Goal: Task Accomplishment & Management: Complete application form

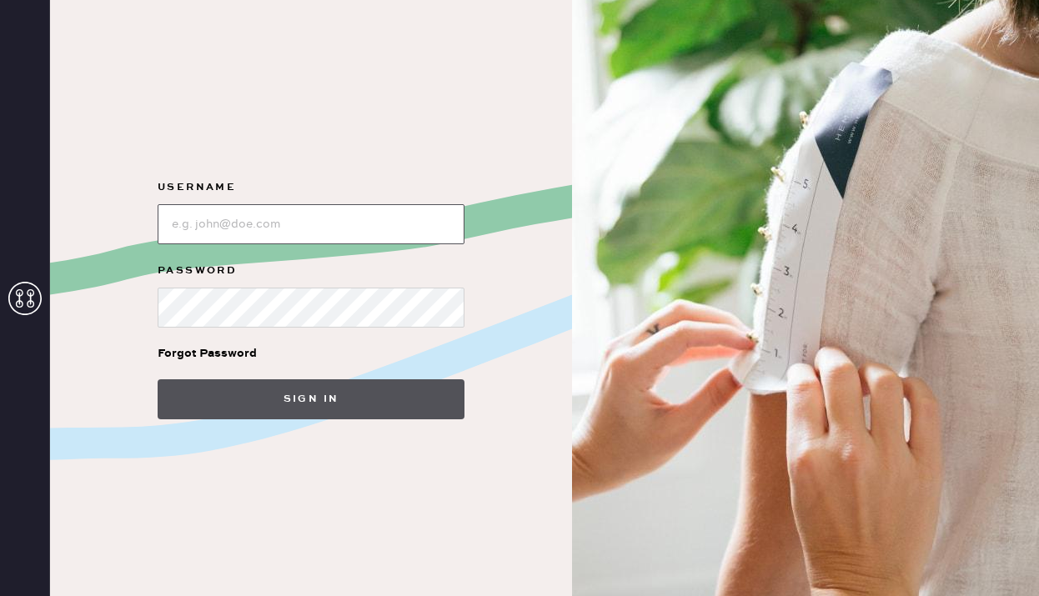
type input "reformationplatform"
click at [287, 390] on button "Sign in" at bounding box center [311, 400] width 307 height 40
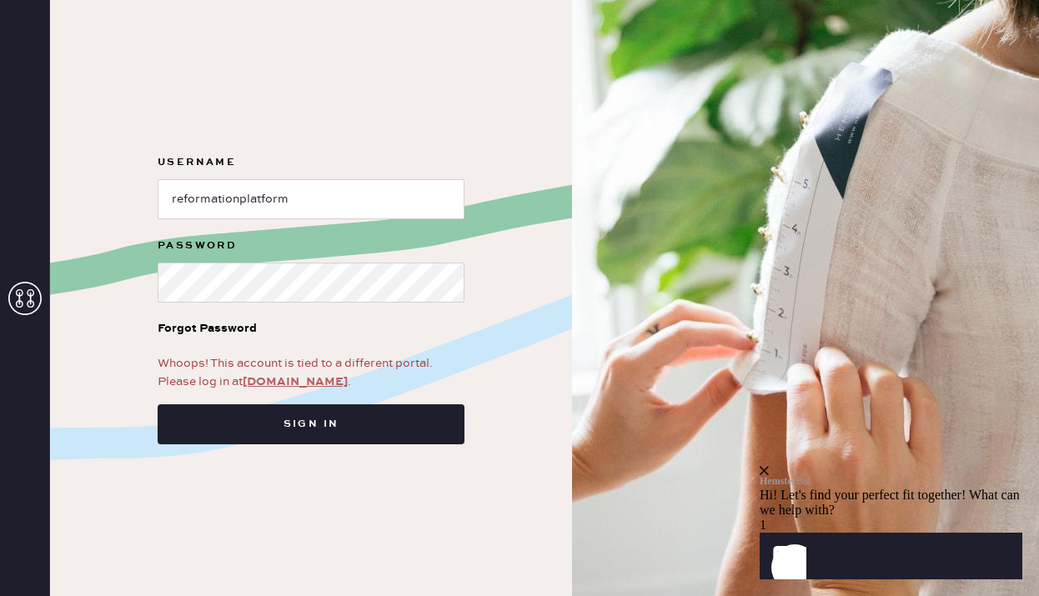
click at [295, 380] on link "[DOMAIN_NAME]" at bounding box center [295, 382] width 105 height 15
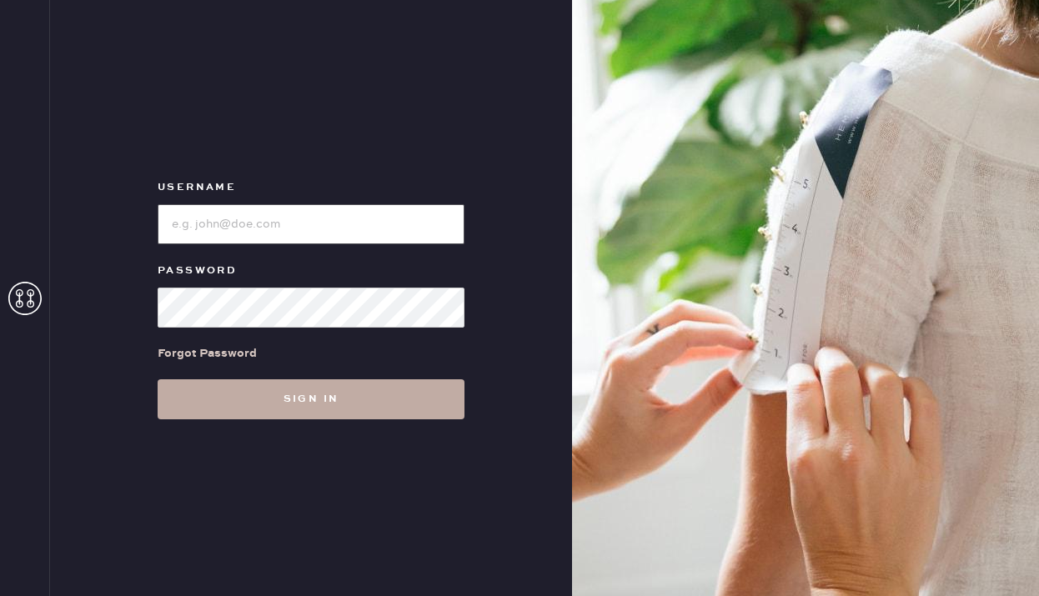
type input "reformationpaloalto"
click at [318, 410] on button "Sign in" at bounding box center [311, 400] width 307 height 40
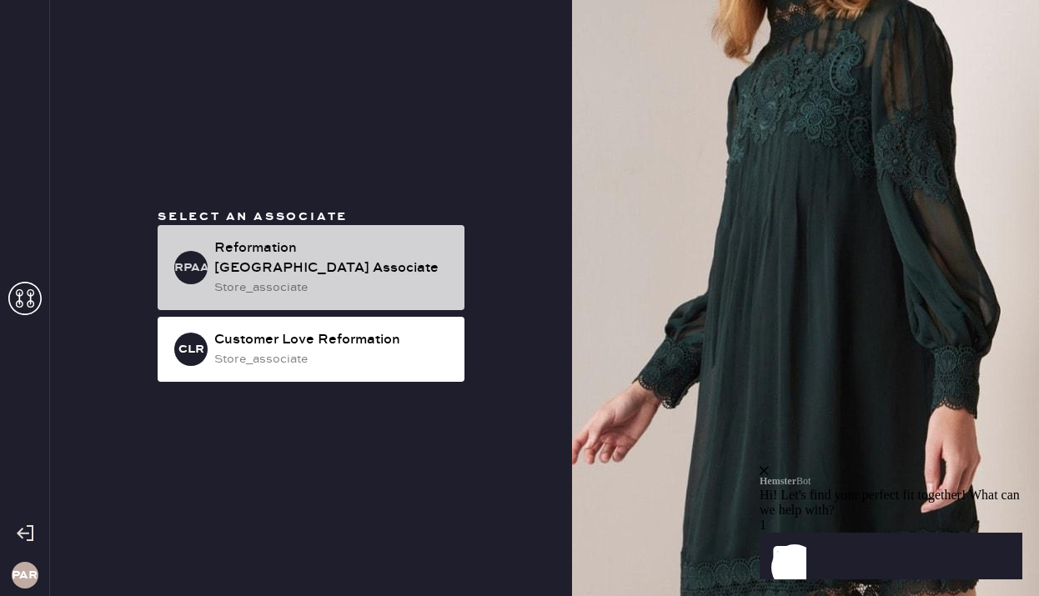
click at [391, 254] on div "Reformation Palo Alto Associate" at bounding box center [332, 259] width 237 height 40
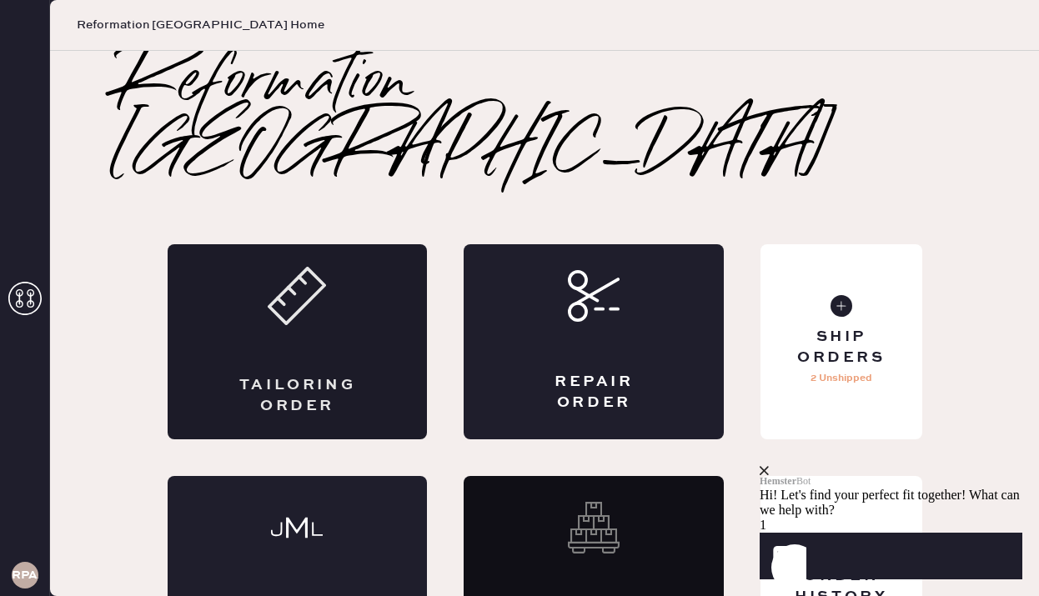
click at [335, 293] on div "Tailoring Order" at bounding box center [298, 341] width 260 height 195
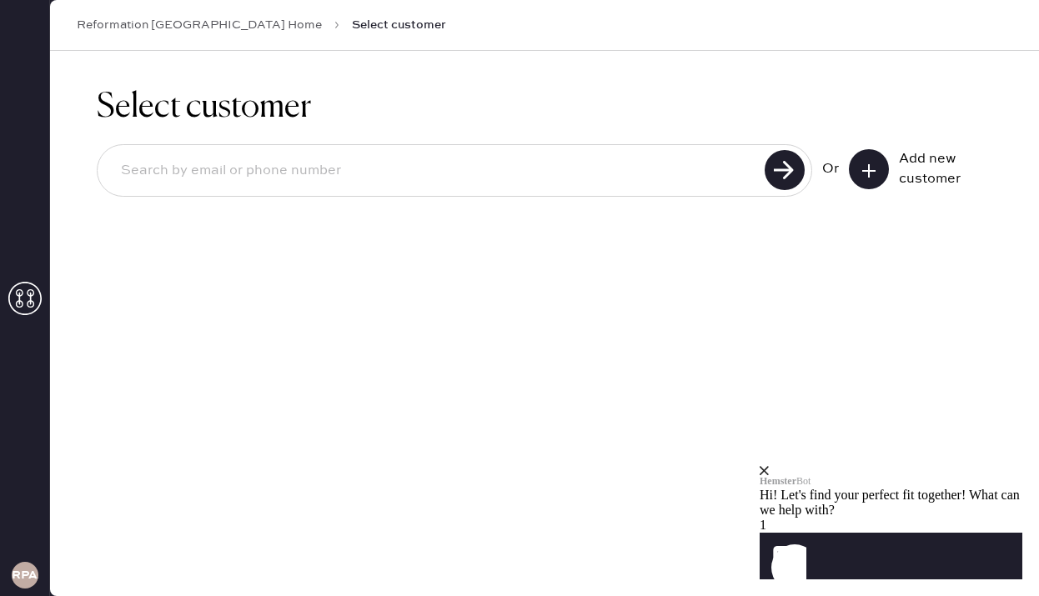
click at [870, 192] on div "Or Add new customer" at bounding box center [545, 170] width 896 height 53
click at [888, 172] on button at bounding box center [869, 169] width 40 height 40
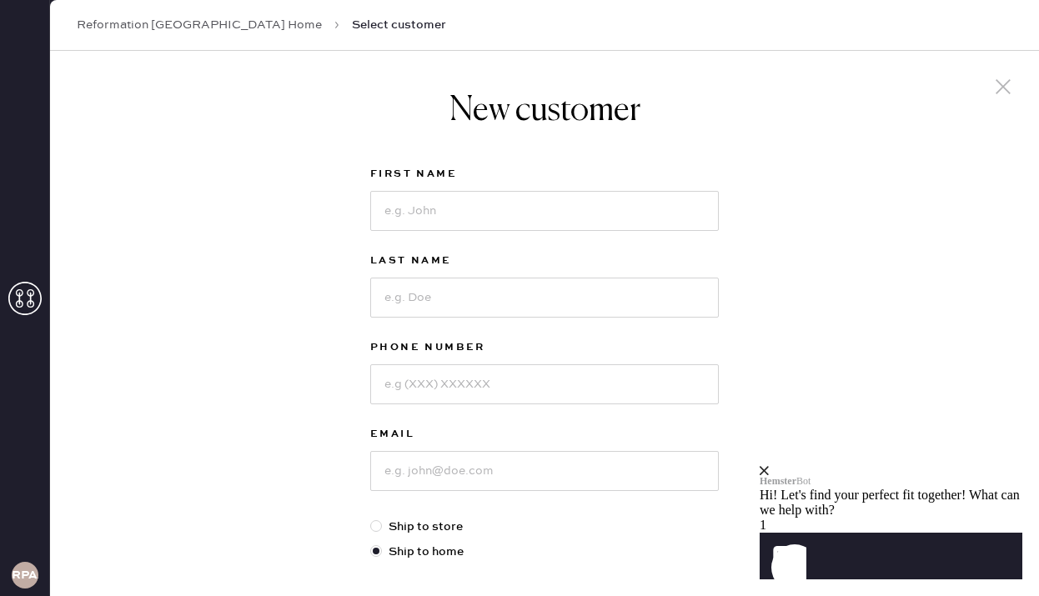
click at [546, 232] on div "First Name" at bounding box center [544, 207] width 349 height 87
click at [546, 219] on input at bounding box center [544, 211] width 349 height 40
type input "Alicia"
click at [468, 304] on input at bounding box center [544, 298] width 349 height 40
type input "Yim"
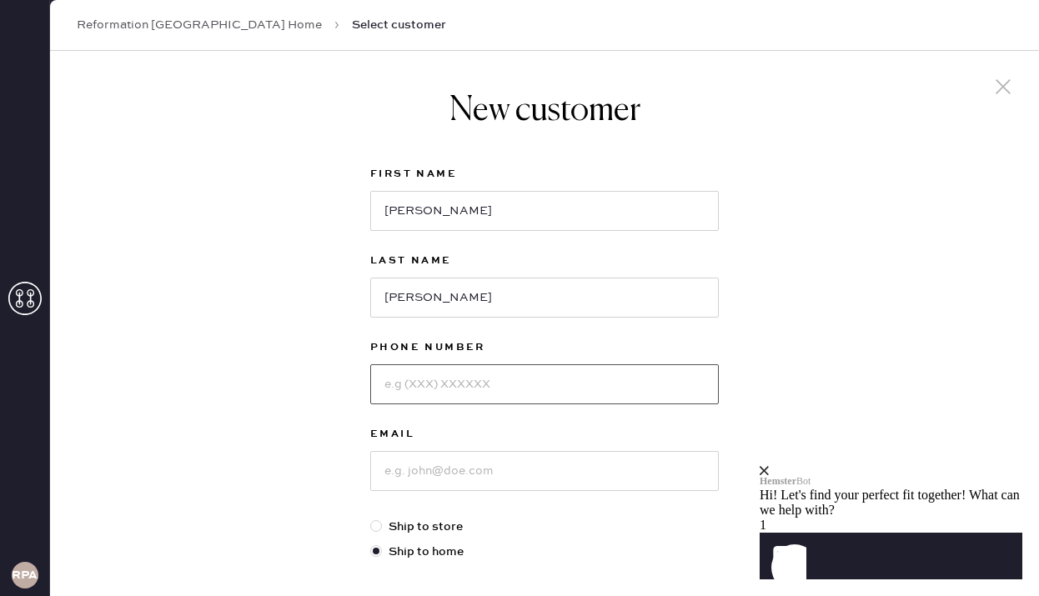
click at [460, 380] on input at bounding box center [544, 385] width 349 height 40
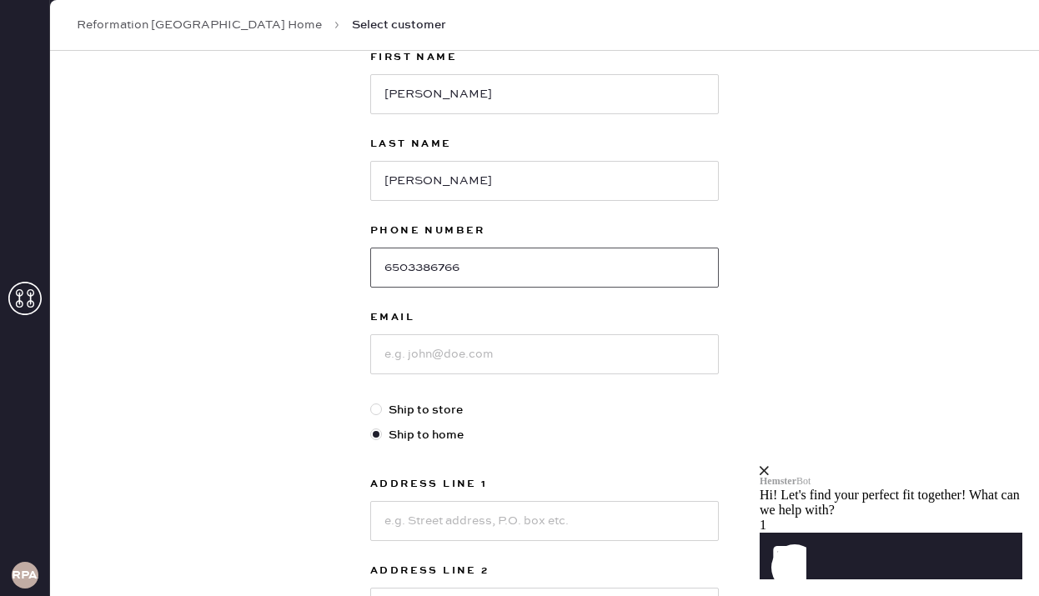
scroll to position [174, 0]
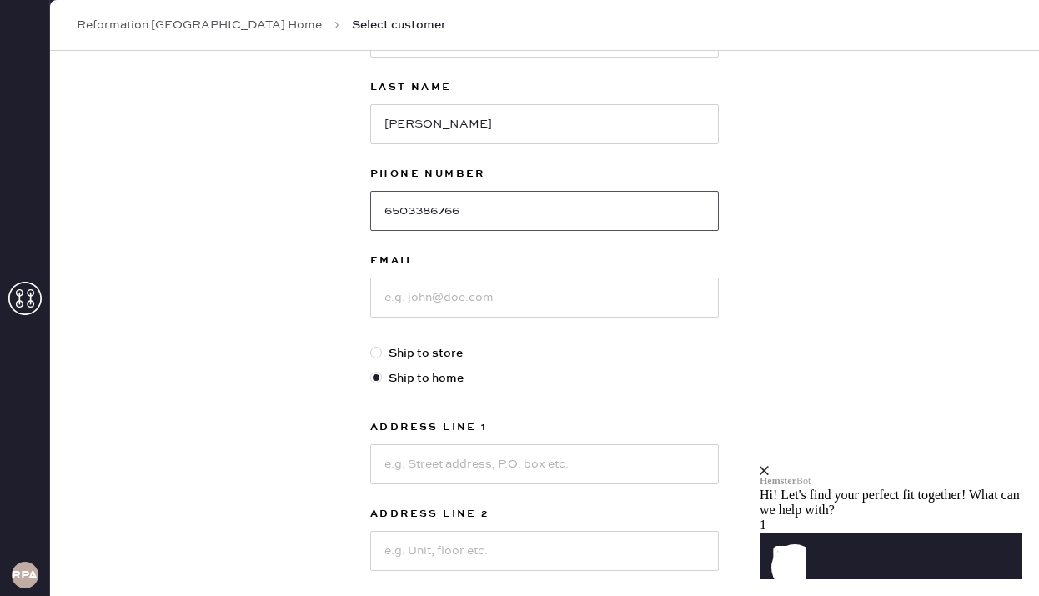
type input "6503386766"
click at [453, 311] on input at bounding box center [544, 298] width 349 height 40
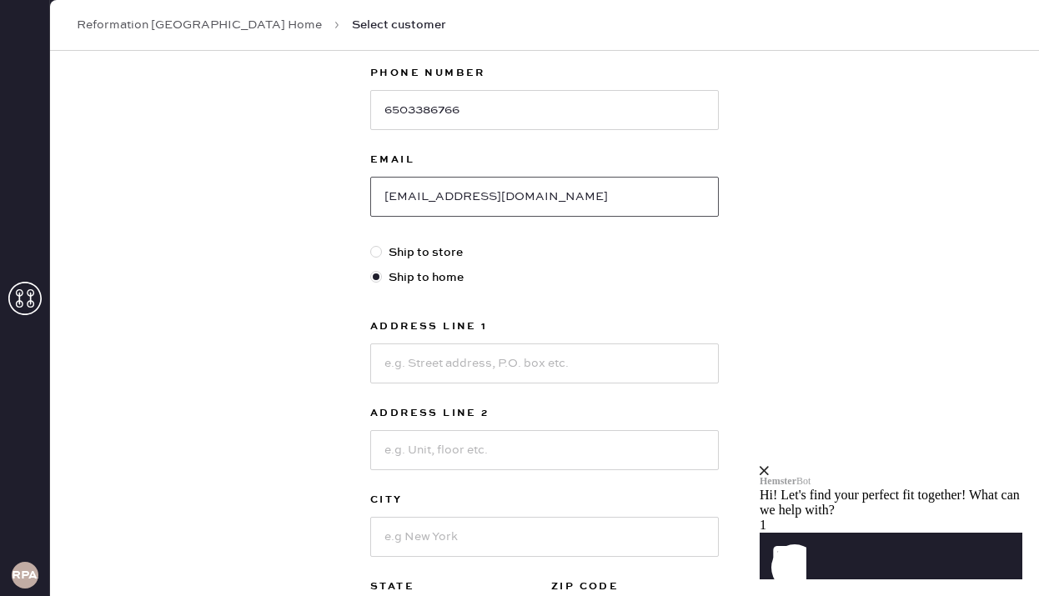
scroll to position [310, 0]
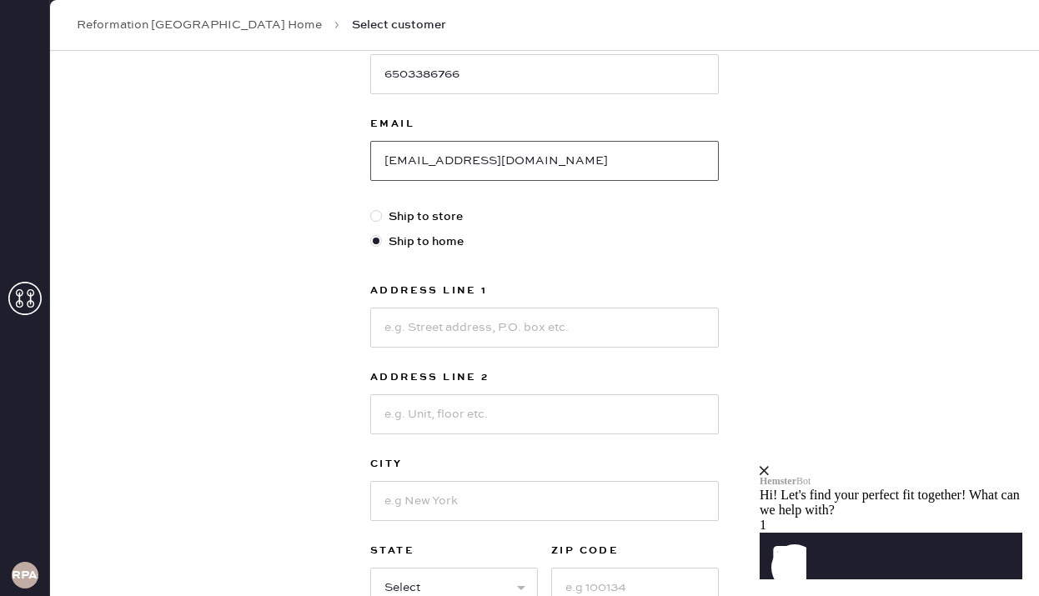
type input "aliciayim211@gmail.com"
click at [453, 323] on input at bounding box center [544, 328] width 349 height 40
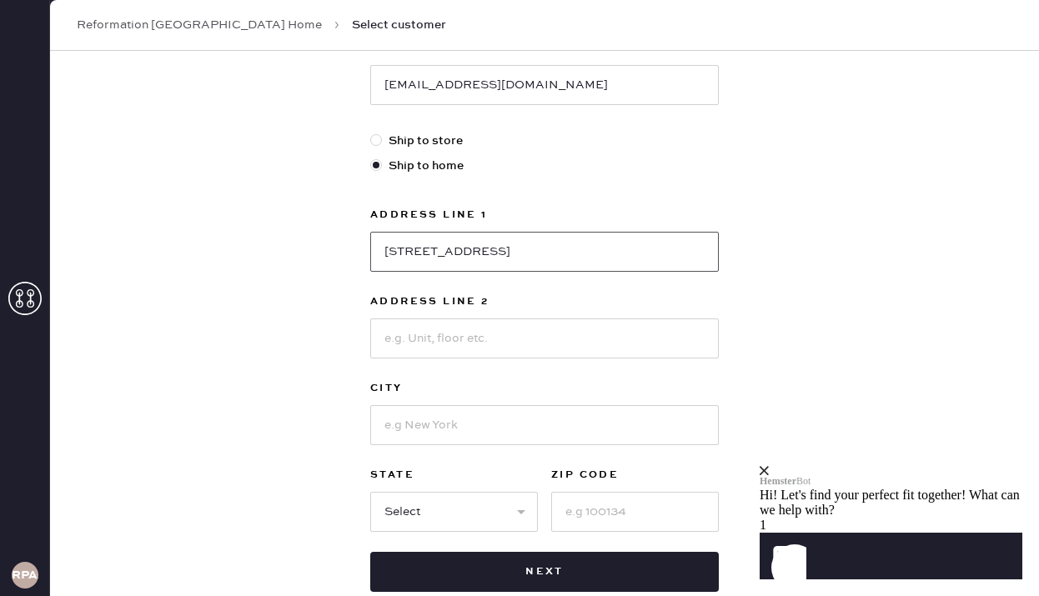
scroll to position [406, 0]
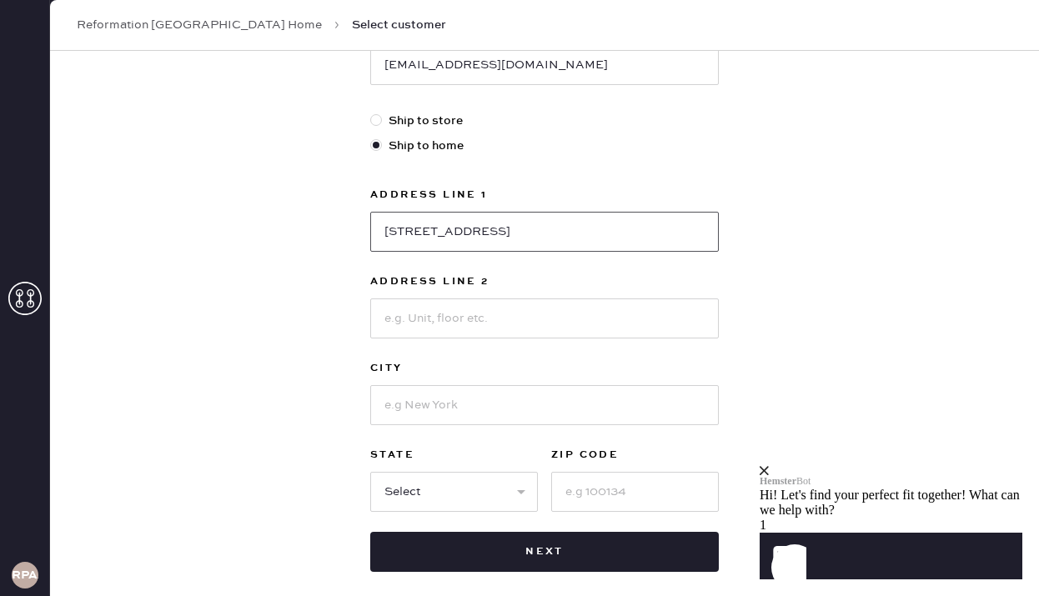
type input "12111 Old Snakey RD"
click at [417, 404] on input at bounding box center [544, 405] width 349 height 40
type input "Los Altos"
click at [481, 487] on select "Select AK AL AR AZ CA CO CT DC DE FL GA HI IA ID IL IN KS KY LA MA MD ME MI MN …" at bounding box center [454, 492] width 168 height 40
select select "CA"
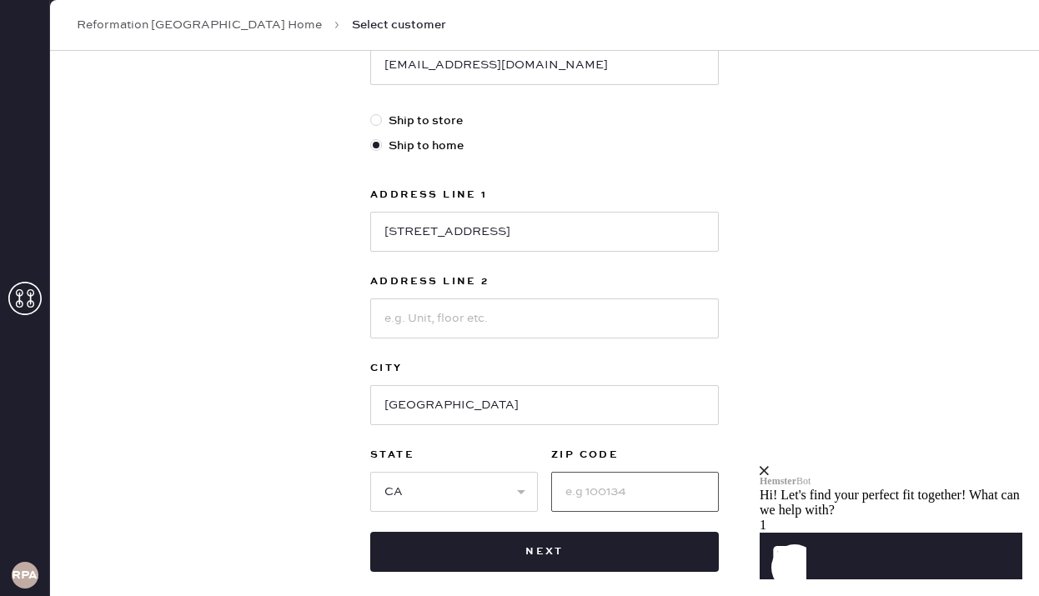
click at [603, 506] on input at bounding box center [635, 492] width 168 height 40
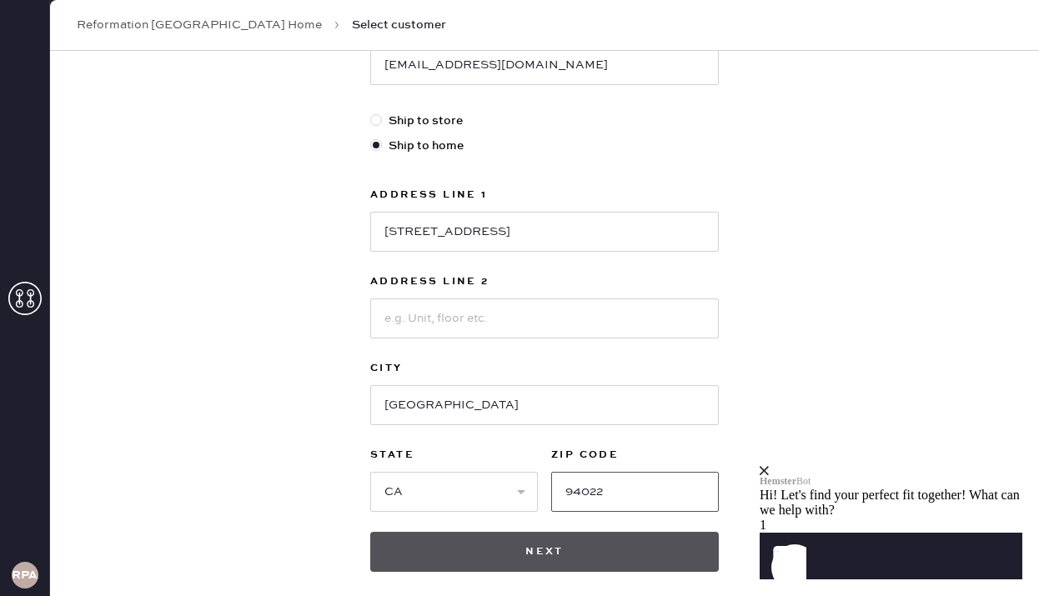
type input "94022"
click at [521, 561] on button "Next" at bounding box center [544, 552] width 349 height 40
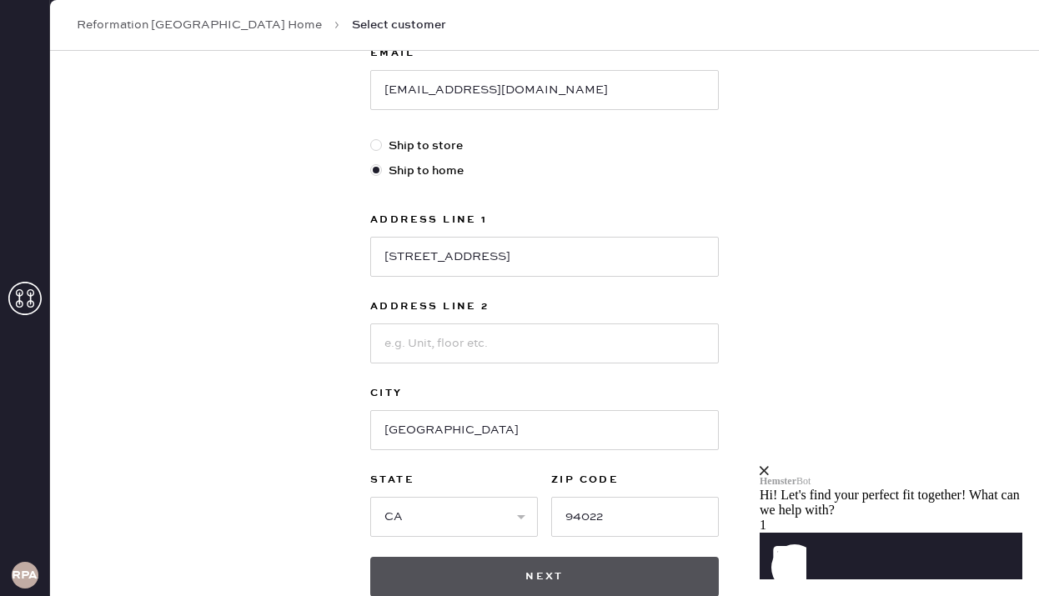
scroll to position [431, 0]
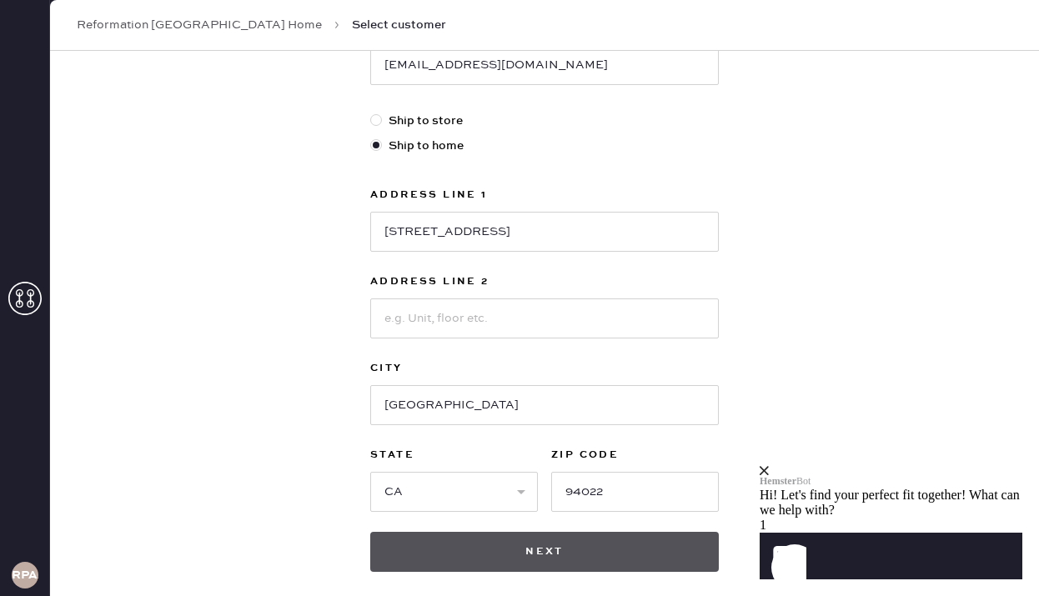
click at [463, 551] on button "Next" at bounding box center [544, 552] width 349 height 40
click at [516, 545] on button "Next" at bounding box center [544, 552] width 349 height 40
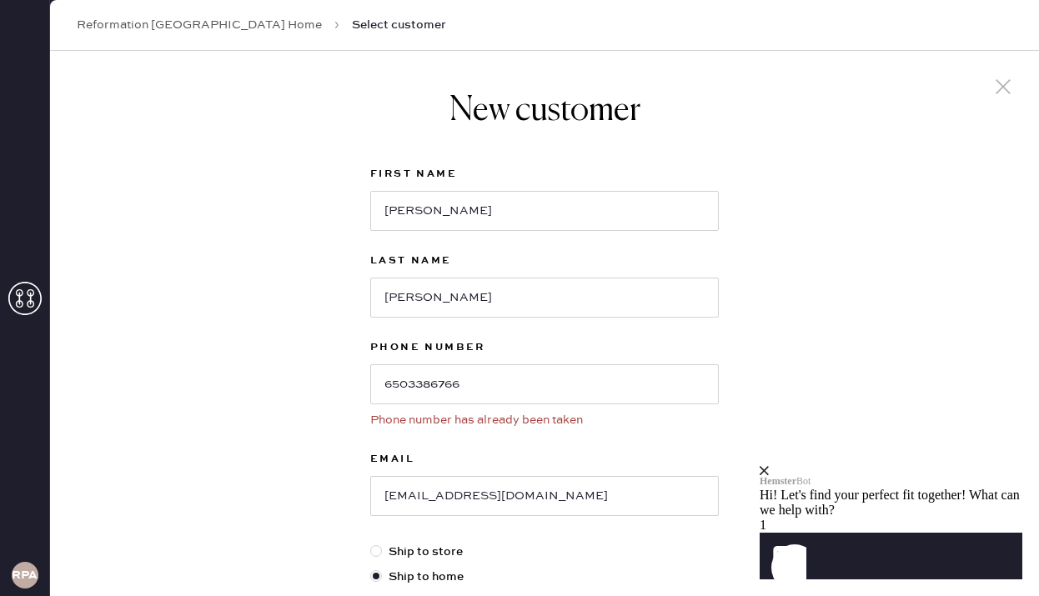
scroll to position [514, 0]
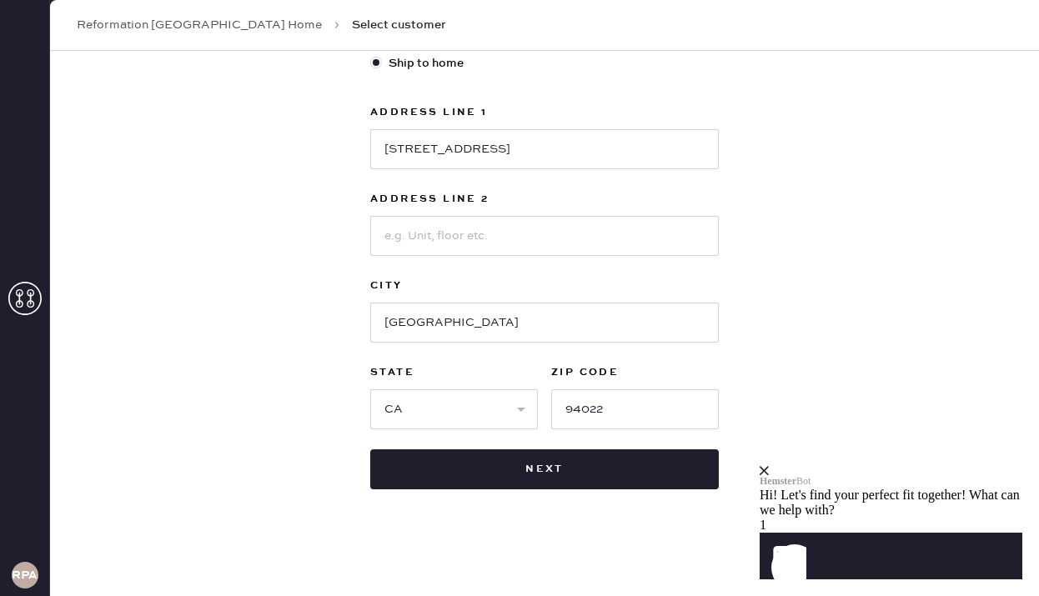
click at [139, 28] on link "Reformation Palo Alto Home" at bounding box center [199, 25] width 245 height 17
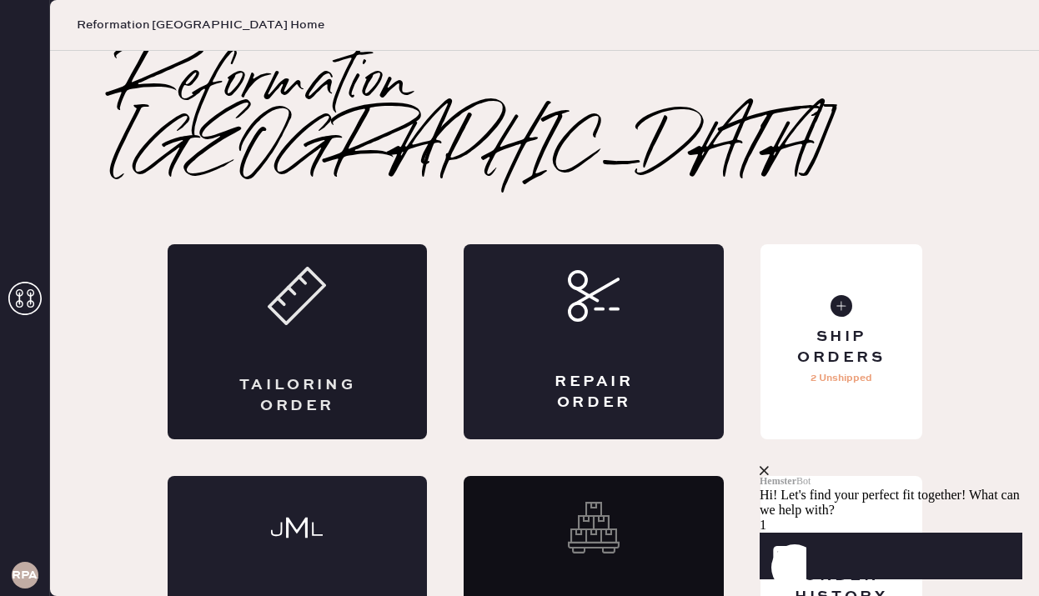
click at [339, 375] on div "Tailoring Order" at bounding box center [297, 396] width 127 height 42
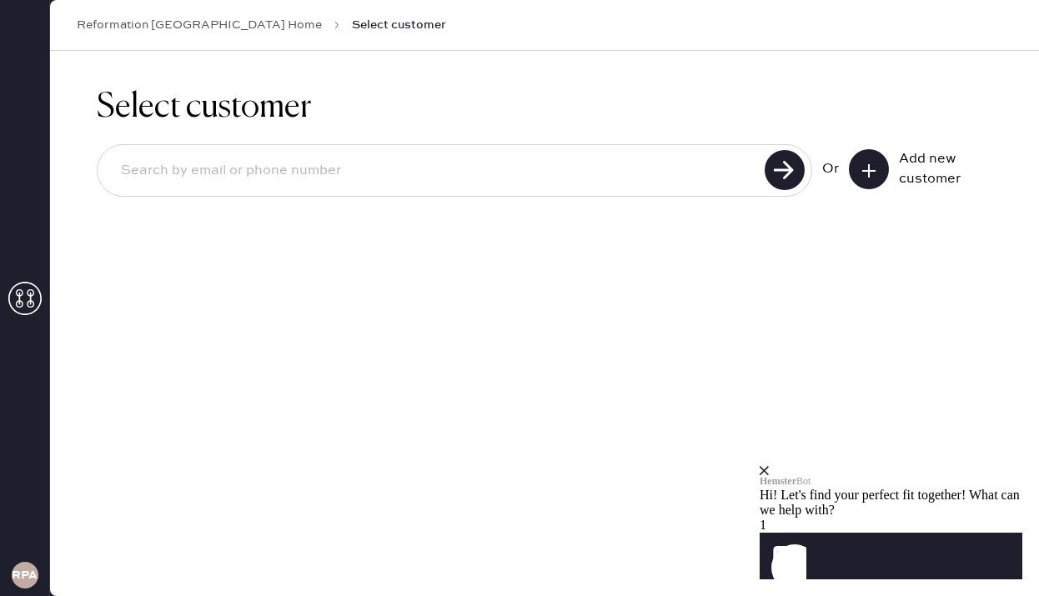
click at [630, 159] on input at bounding box center [434, 171] width 652 height 38
type input "aliciayim21@gmail.com"
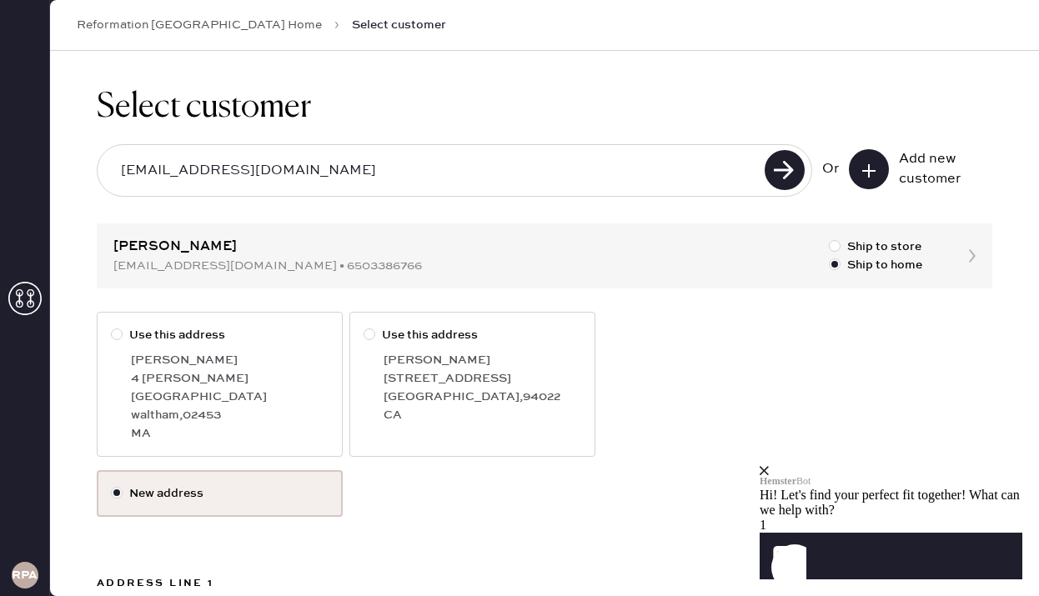
click at [442, 359] on div "Alicia Yim" at bounding box center [483, 360] width 198 height 18
click at [365, 327] on input "Use this address" at bounding box center [364, 326] width 1 height 1
radio input "true"
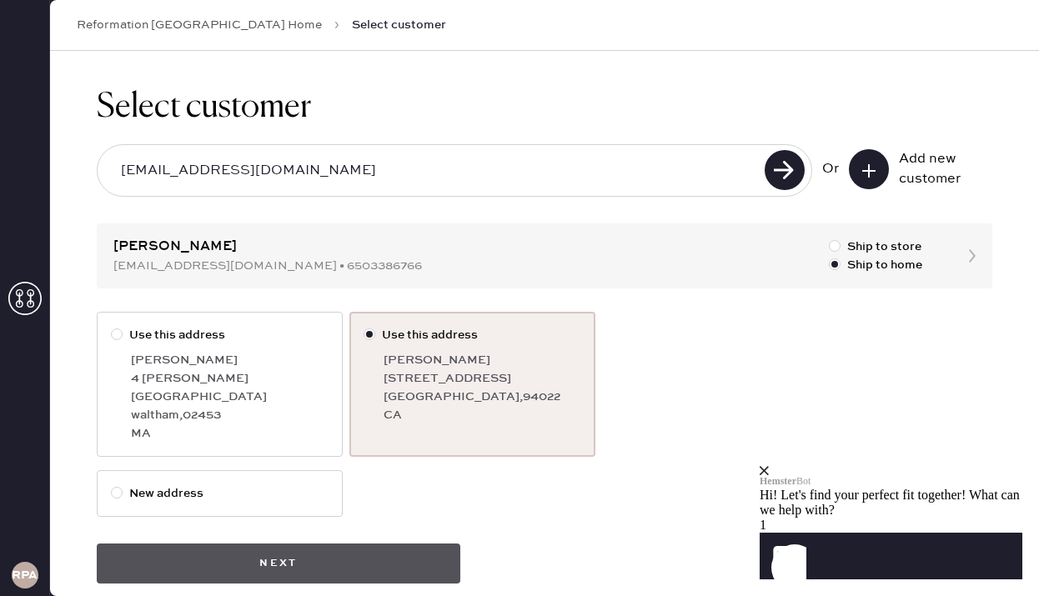
click at [357, 559] on button "Next" at bounding box center [279, 564] width 364 height 40
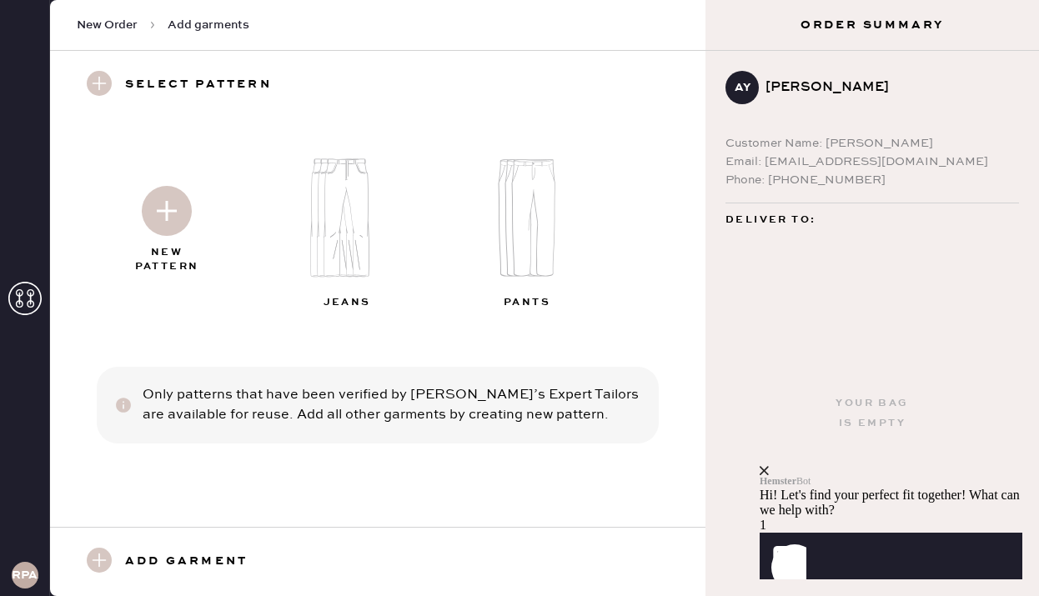
click at [356, 208] on img at bounding box center [354, 218] width 180 height 144
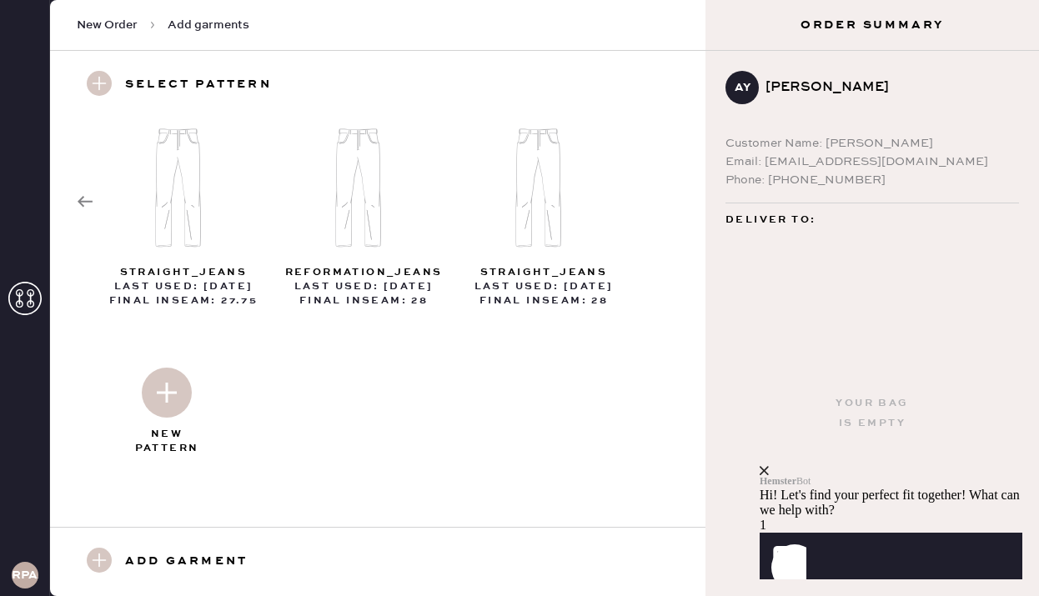
scroll to position [33, 0]
click at [168, 407] on img at bounding box center [167, 390] width 50 height 50
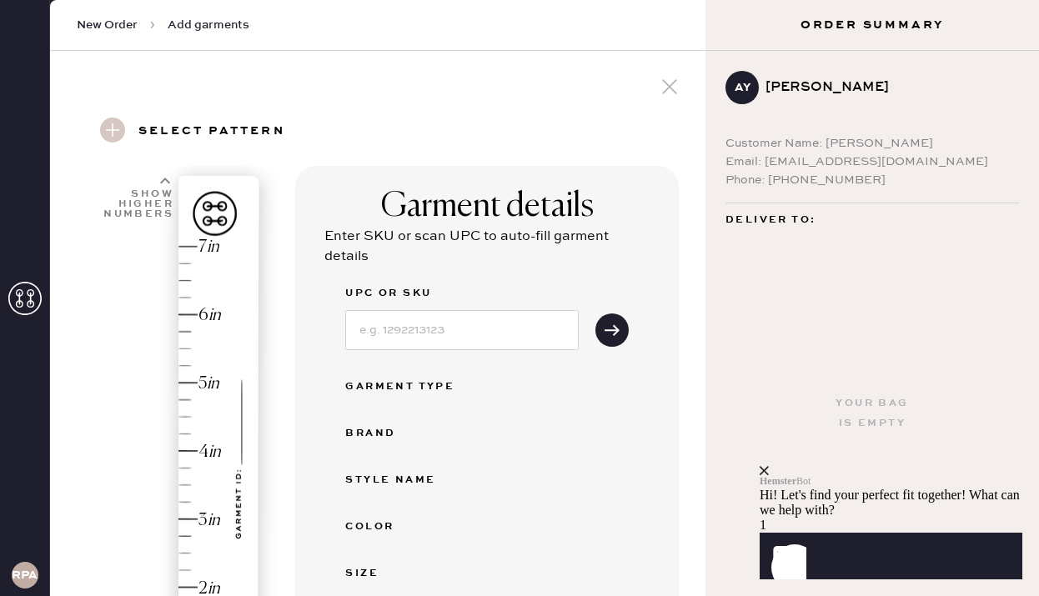
select select "2"
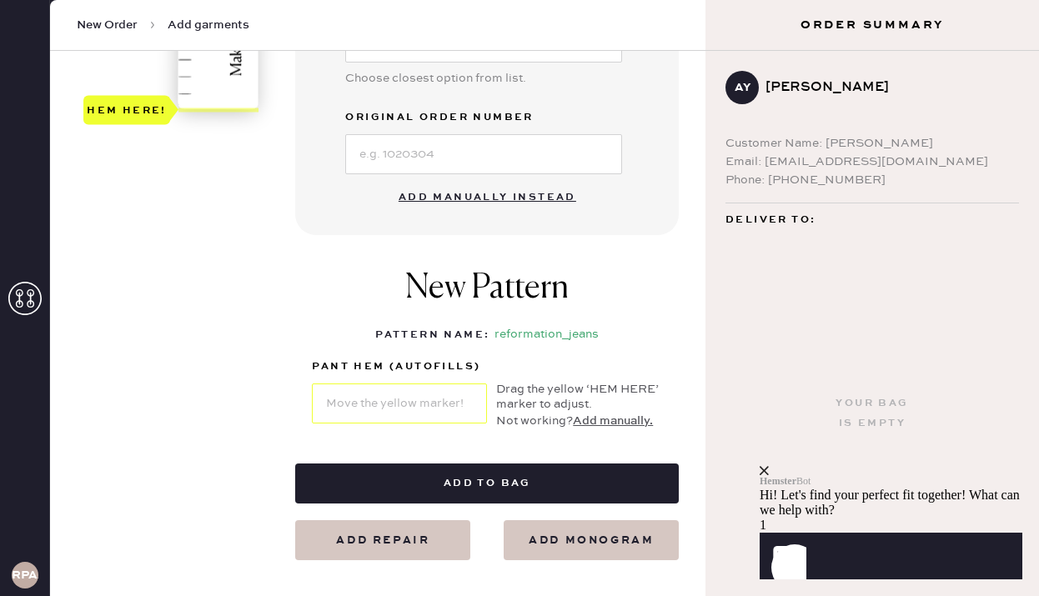
scroll to position [616, 0]
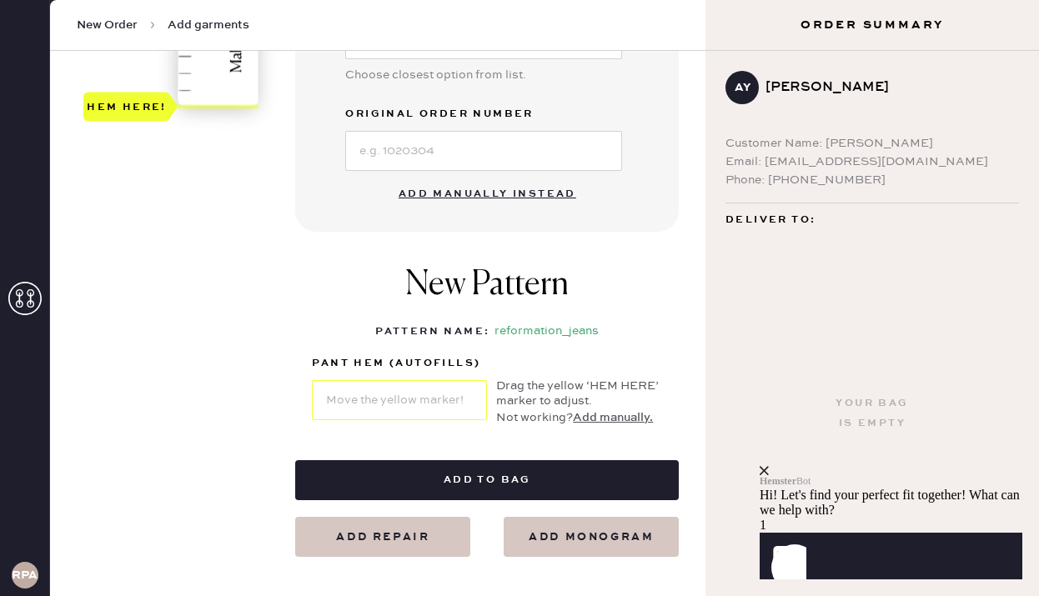
click at [521, 184] on button "Add manually instead" at bounding box center [488, 194] width 198 height 33
select select "2"
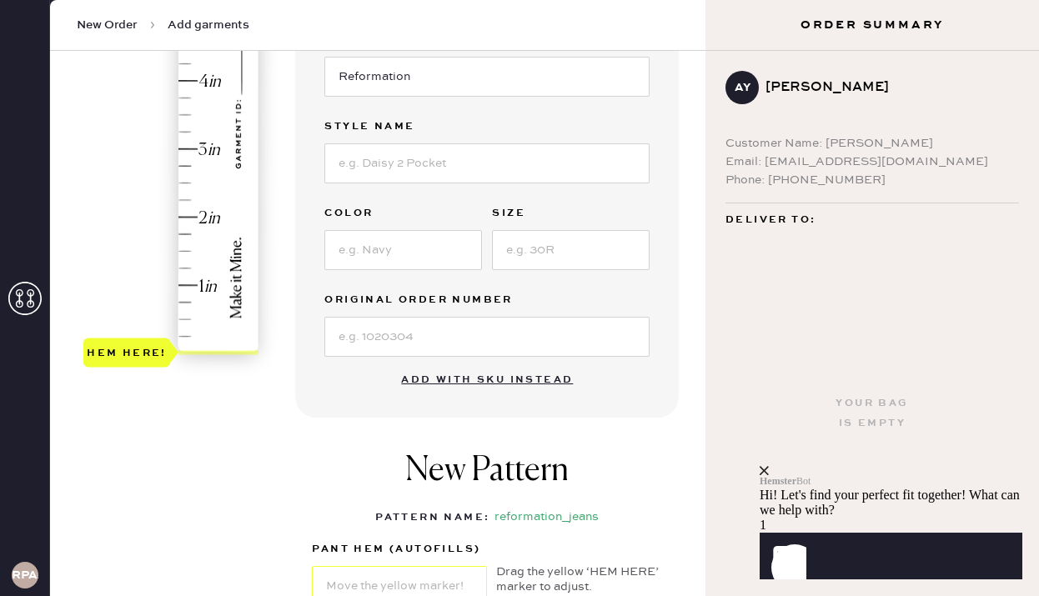
scroll to position [371, 0]
click at [372, 326] on input at bounding box center [486, 336] width 325 height 40
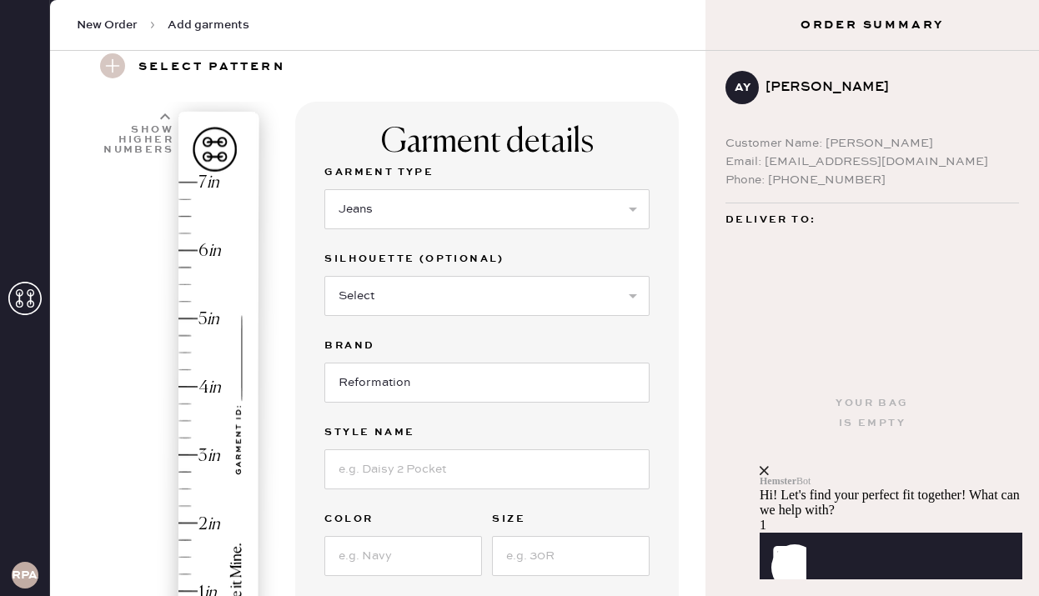
scroll to position [0, 0]
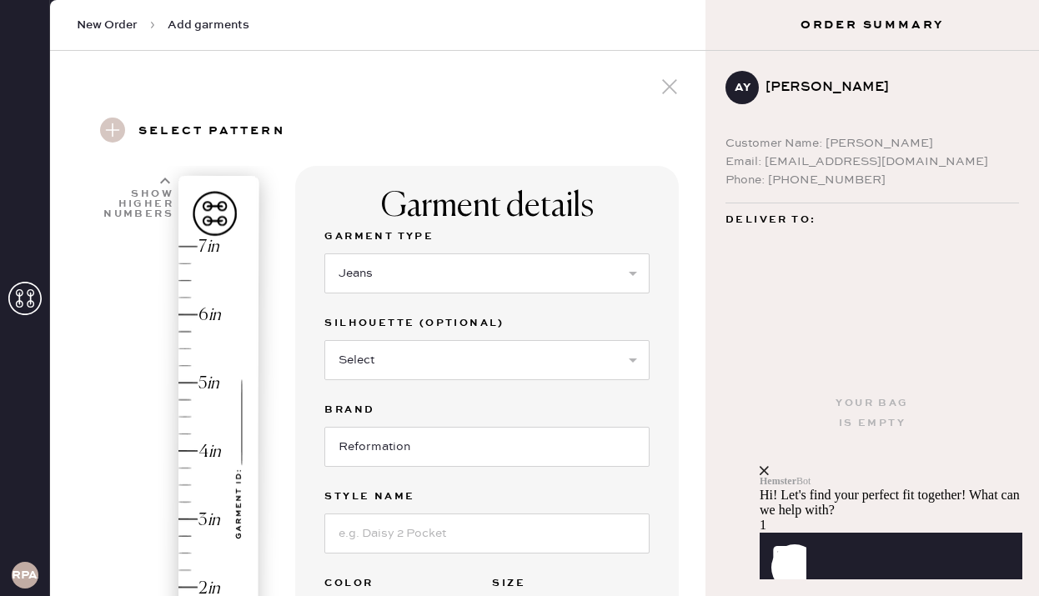
type input "S27896512"
click at [408, 345] on select "Select Shorts Cropped Flare Boot Cut Straight Skinny Other" at bounding box center [486, 360] width 325 height 40
select select "other"
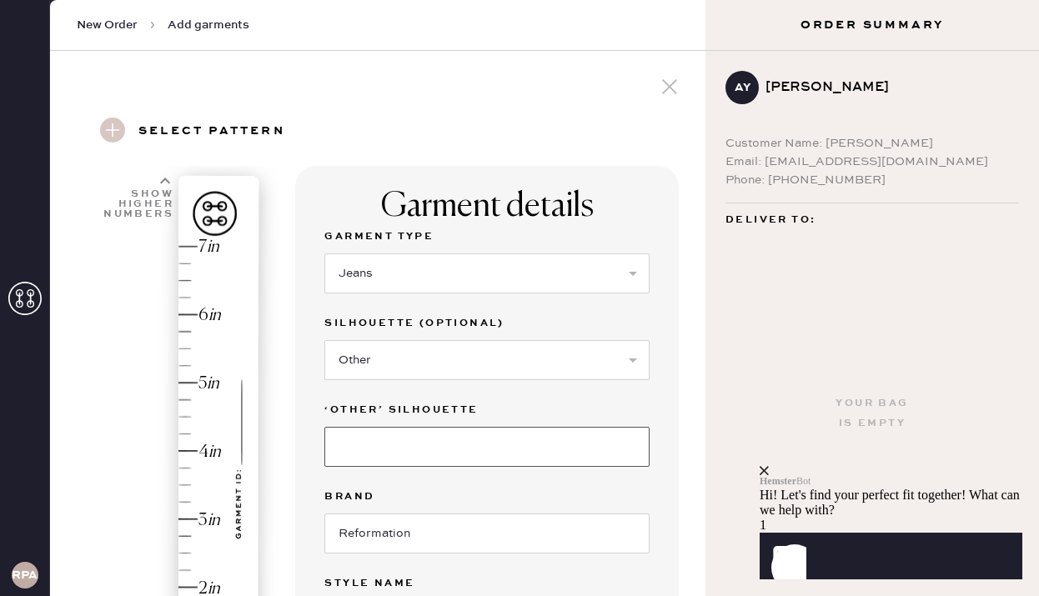
click at [392, 447] on input at bounding box center [486, 447] width 325 height 40
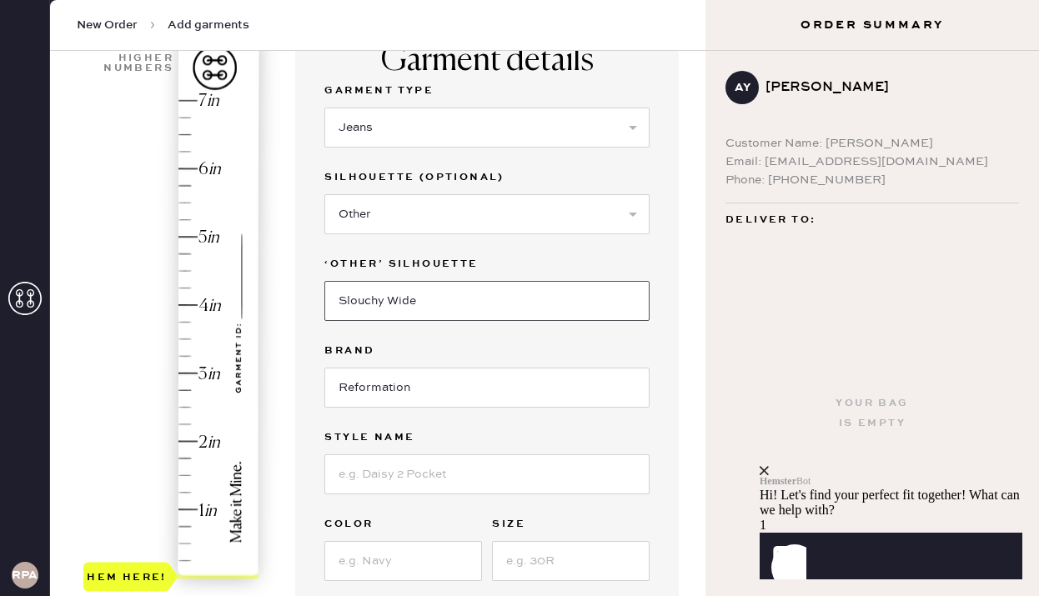
scroll to position [153, 0]
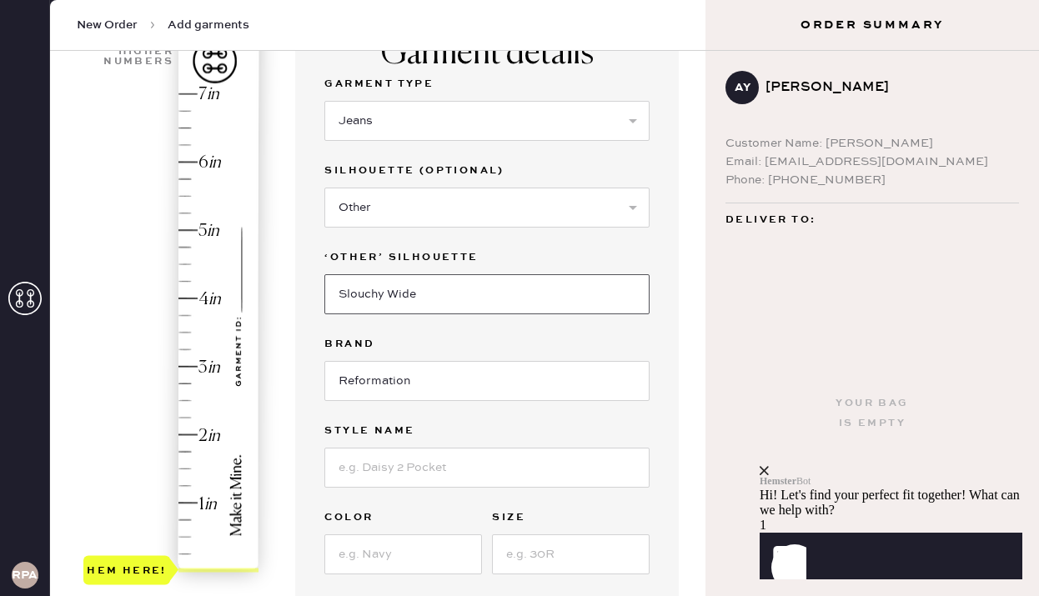
type input "Slouchy Wide"
click at [434, 463] on input at bounding box center [486, 468] width 325 height 40
type input "Cary Low Rise Slouchy Wide Legs Jeans"
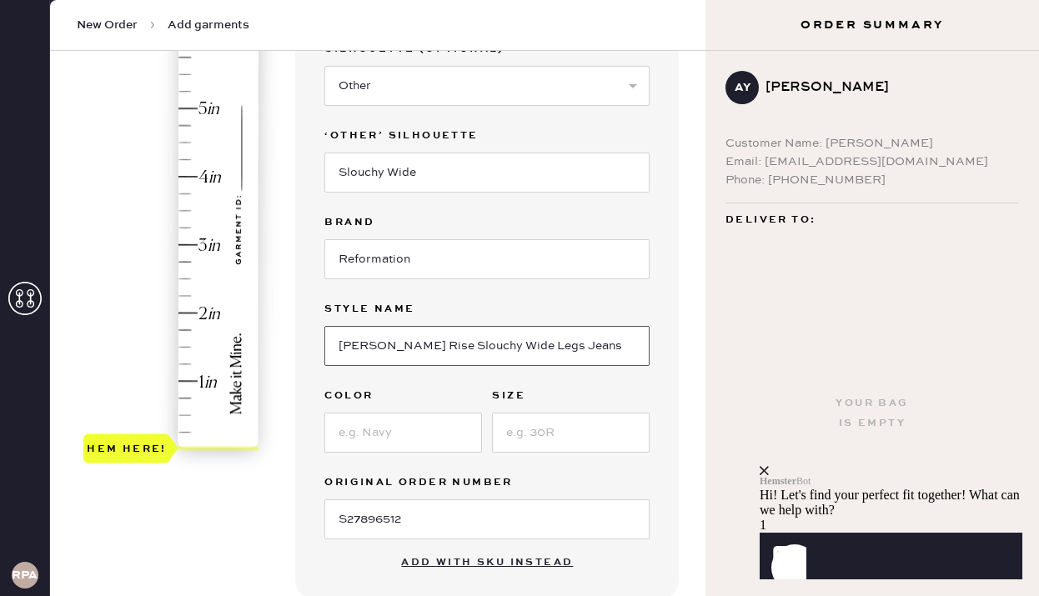
scroll to position [294, 0]
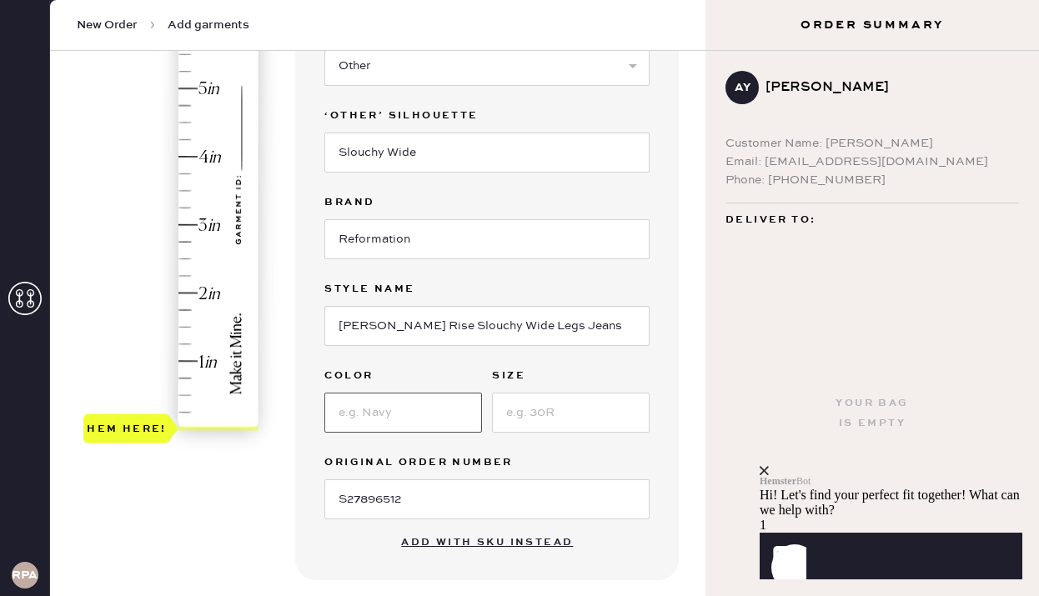
click at [432, 415] on input at bounding box center [403, 413] width 158 height 40
type input "colorado"
click at [556, 421] on input at bounding box center [571, 413] width 158 height 40
type input "3"
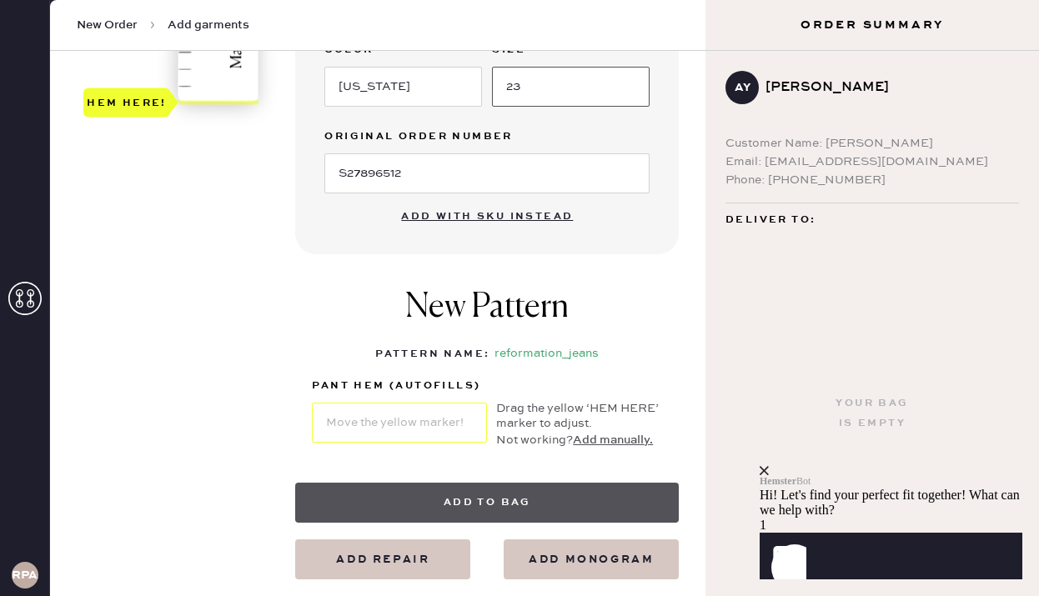
scroll to position [732, 0]
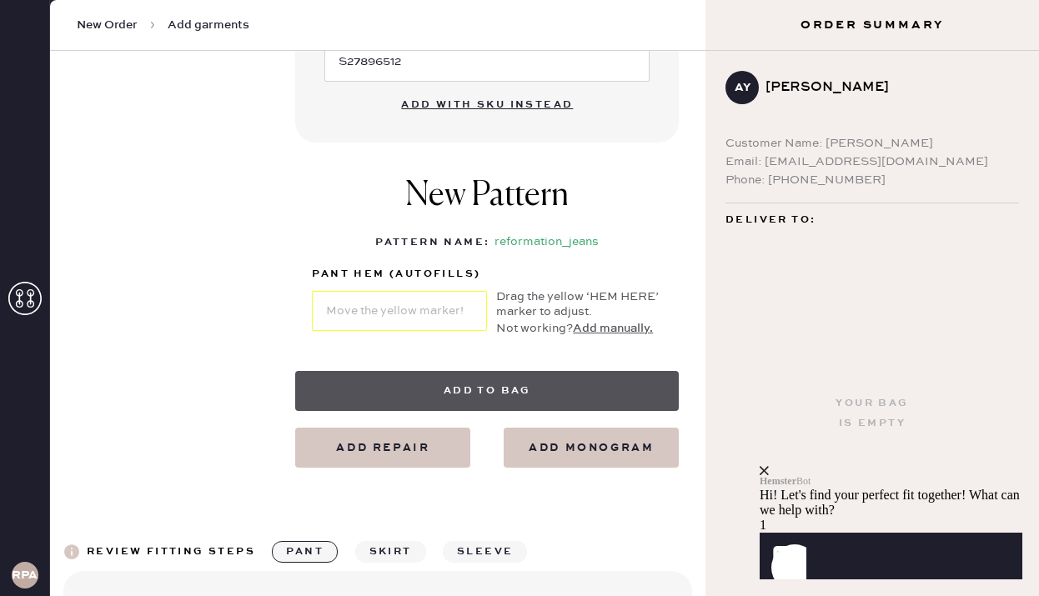
type input "23"
click at [490, 381] on button "Add to bag" at bounding box center [487, 391] width 384 height 40
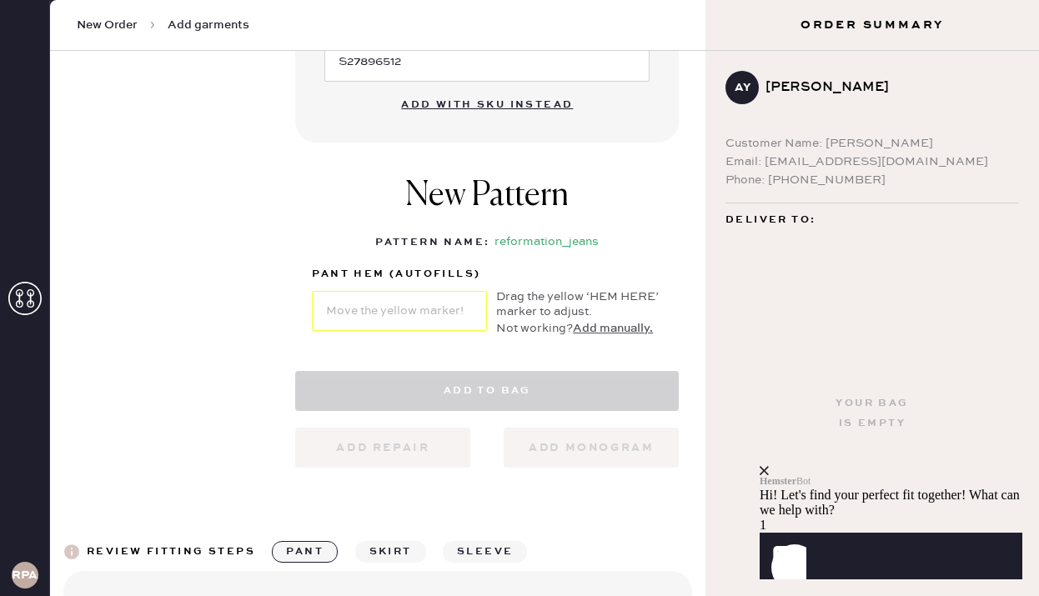
select select "2"
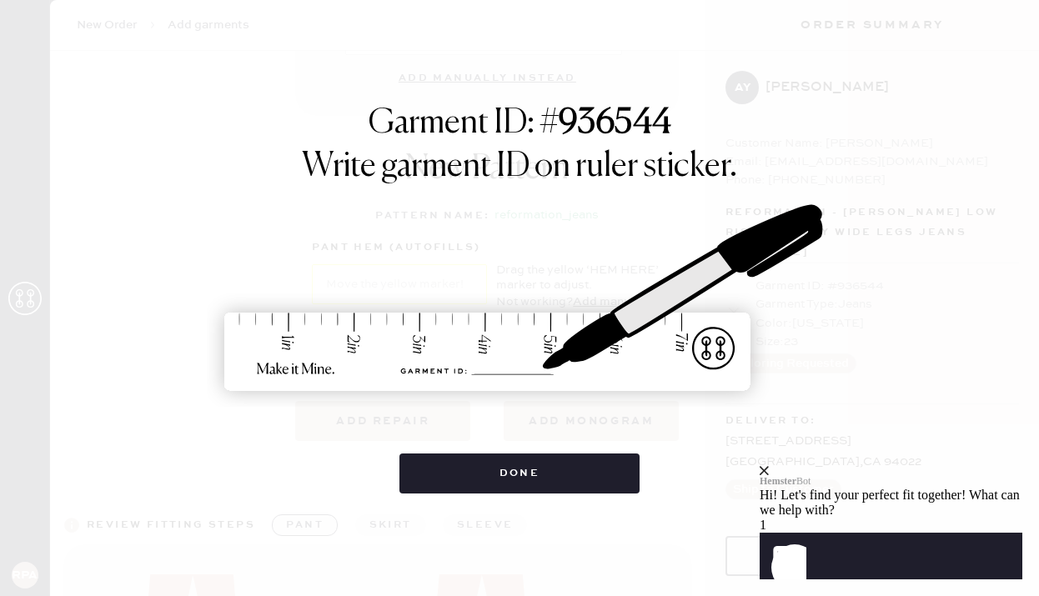
click at [691, 226] on img at bounding box center [520, 299] width 626 height 275
drag, startPoint x: 513, startPoint y: 475, endPoint x: 518, endPoint y: 316, distance: 159.4
click at [514, 321] on div "Garment ID: # 936544 Write garment ID on ruler sticker. Done" at bounding box center [520, 298] width 826 height 390
click at [518, 316] on img at bounding box center [520, 299] width 626 height 275
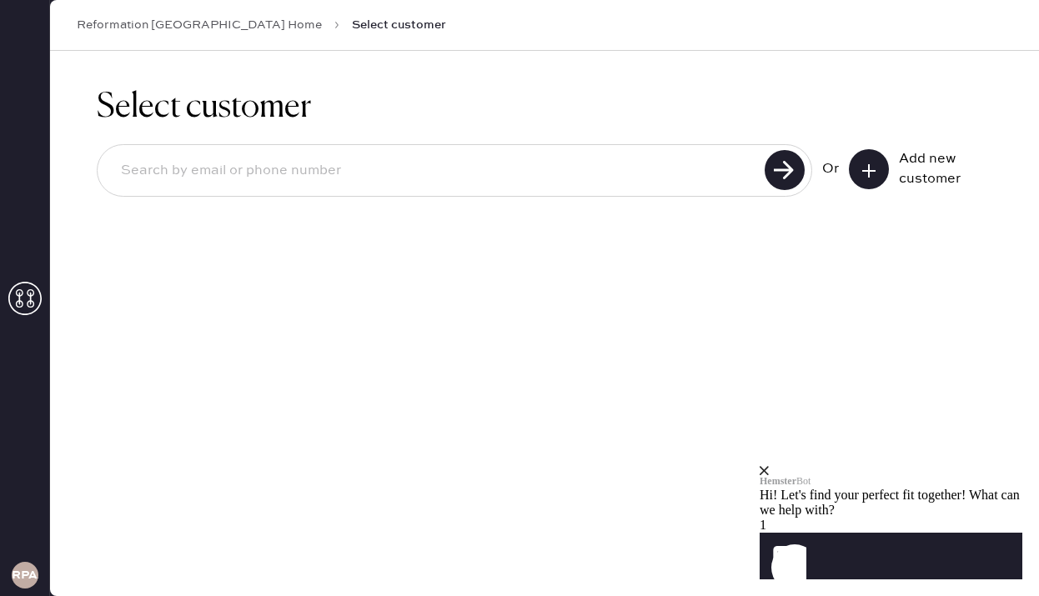
click at [403, 167] on input at bounding box center [434, 171] width 652 height 38
type input "aliciayim21@gmail.com"
click at [792, 167] on use at bounding box center [785, 170] width 40 height 40
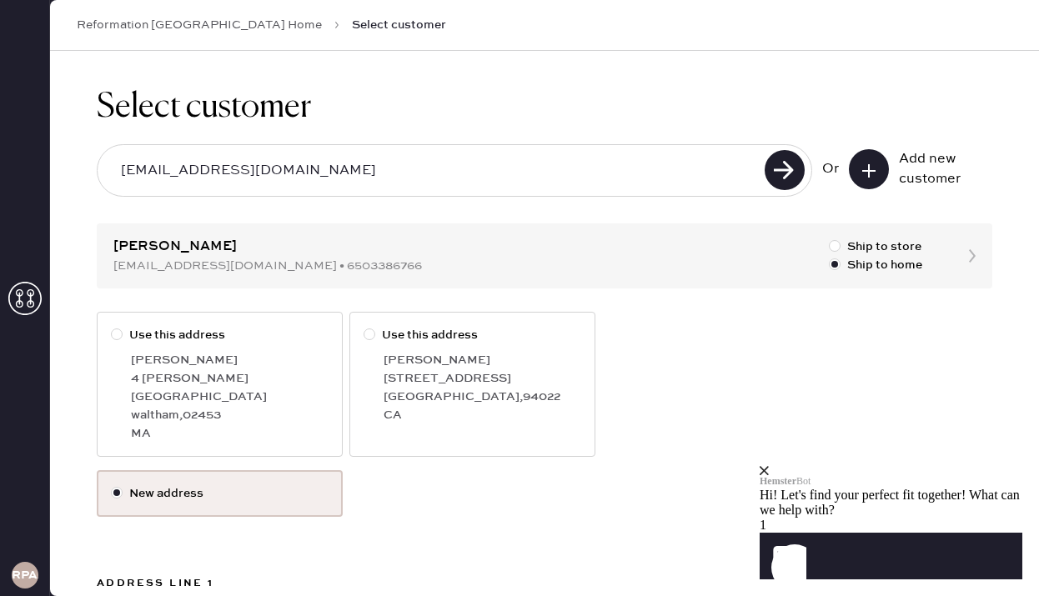
click at [427, 341] on label "Use this address" at bounding box center [473, 335] width 218 height 18
click at [365, 327] on input "Use this address" at bounding box center [364, 326] width 1 height 1
radio input "true"
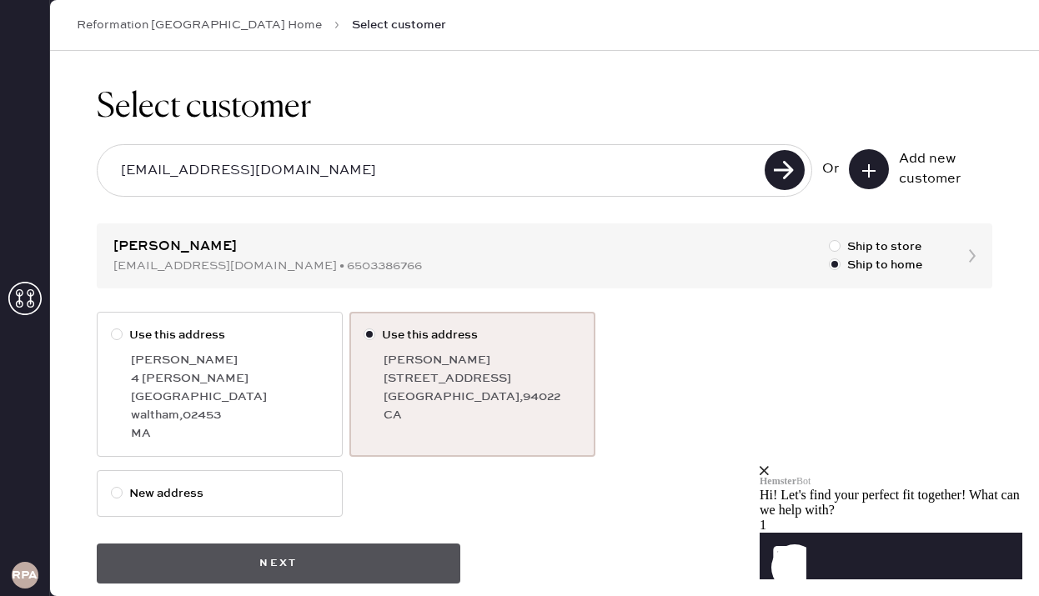
click at [349, 544] on button "Next" at bounding box center [279, 564] width 364 height 40
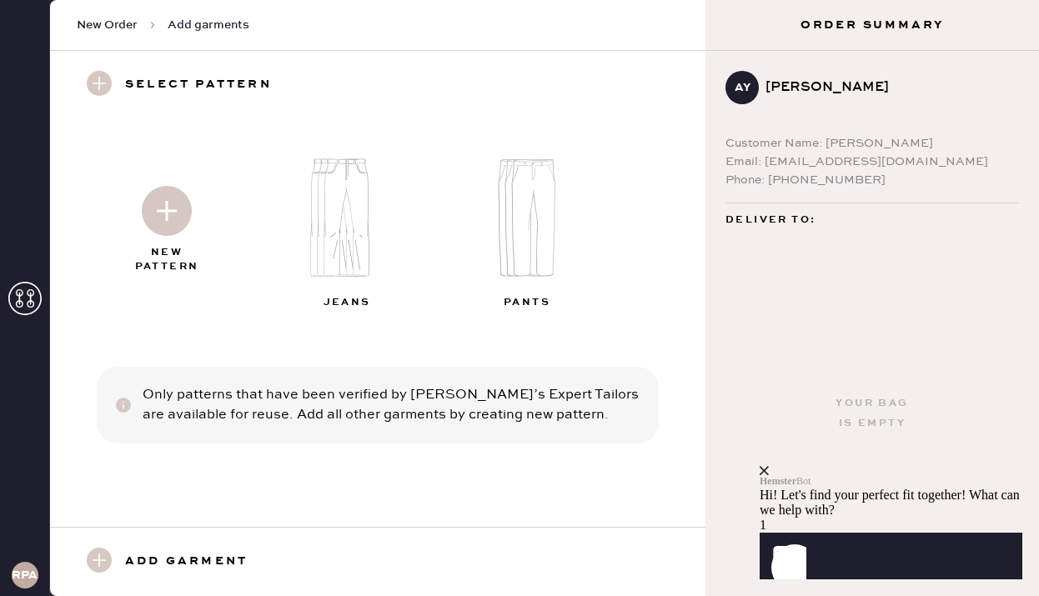
click at [353, 241] on img at bounding box center [354, 218] width 180 height 144
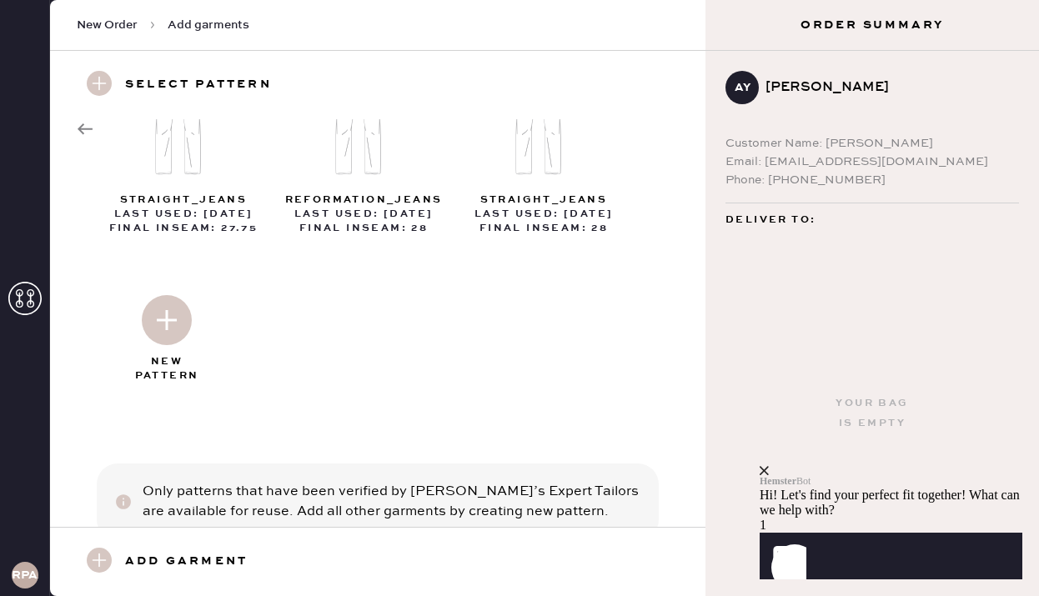
scroll to position [155, 0]
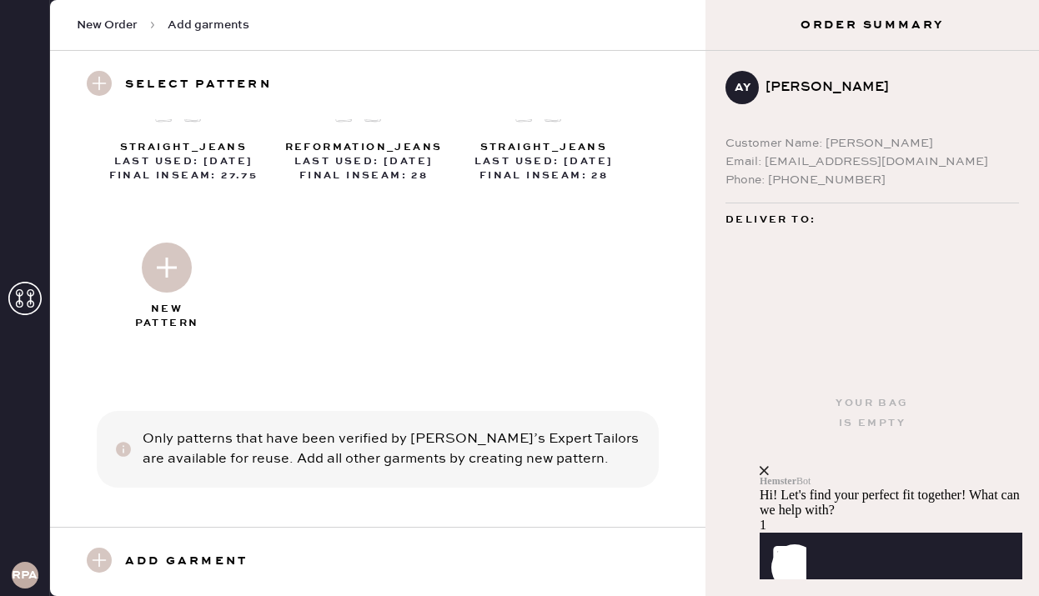
click at [195, 555] on h3 "Add garment" at bounding box center [186, 562] width 123 height 28
click at [107, 566] on use at bounding box center [99, 560] width 25 height 25
click at [94, 563] on use at bounding box center [99, 560] width 25 height 25
click at [102, 556] on use at bounding box center [99, 560] width 25 height 25
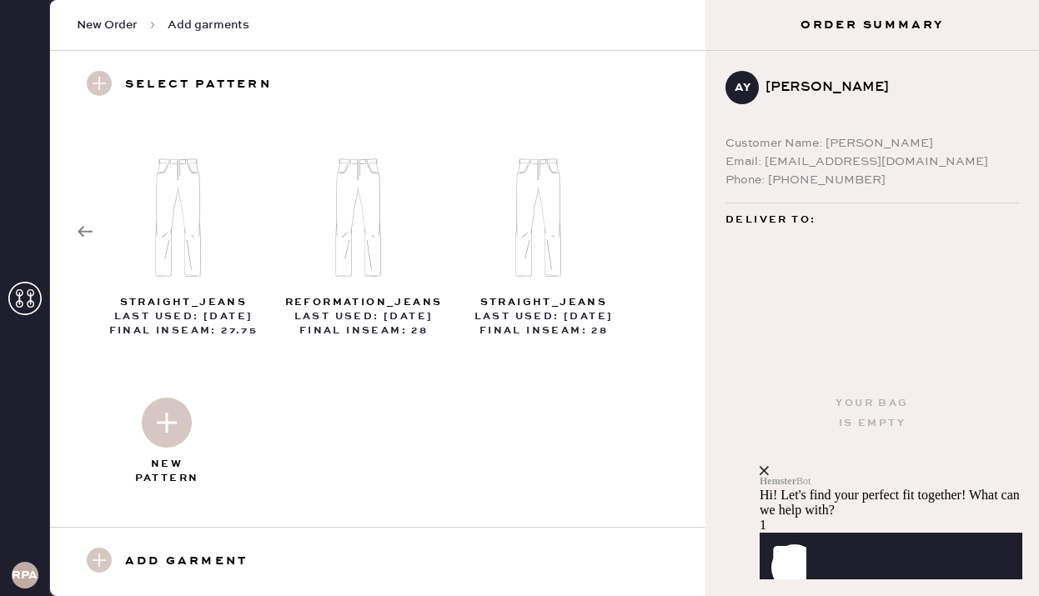
click at [177, 415] on img at bounding box center [167, 423] width 50 height 50
select select "2"
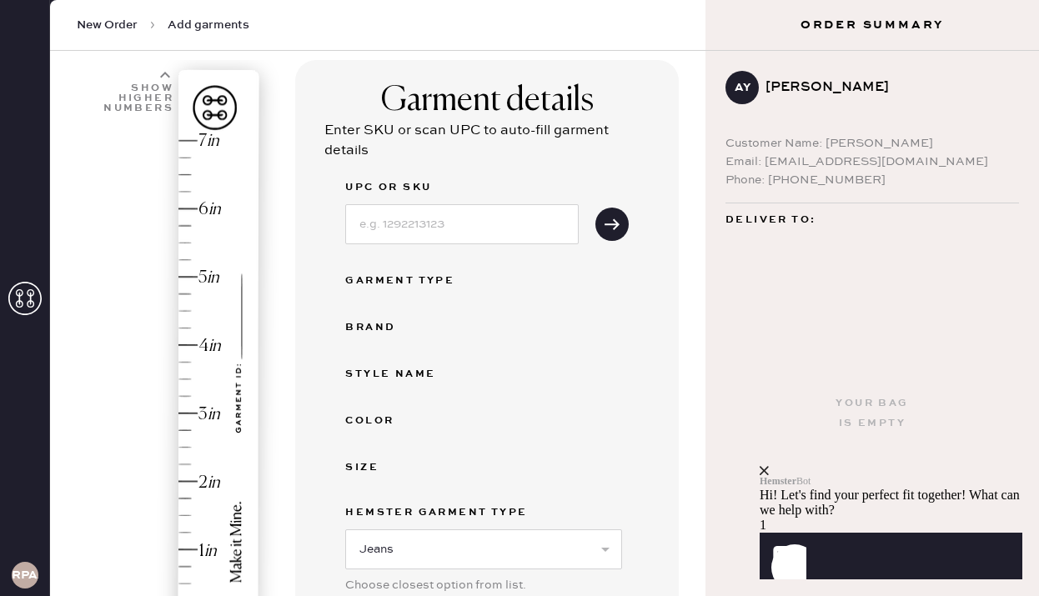
scroll to position [128, 0]
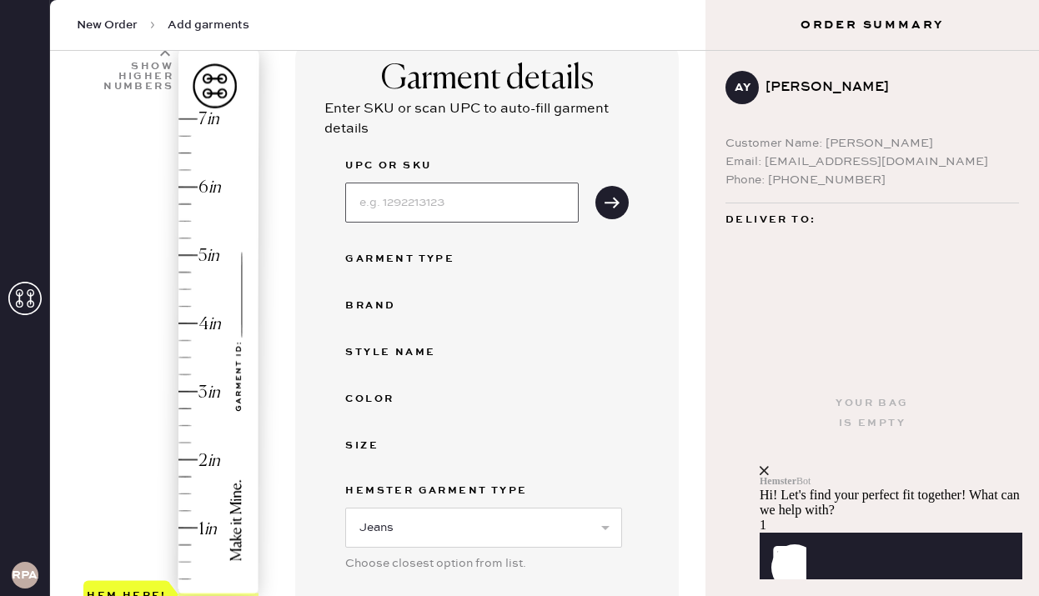
click at [419, 196] on input at bounding box center [462, 203] width 234 height 40
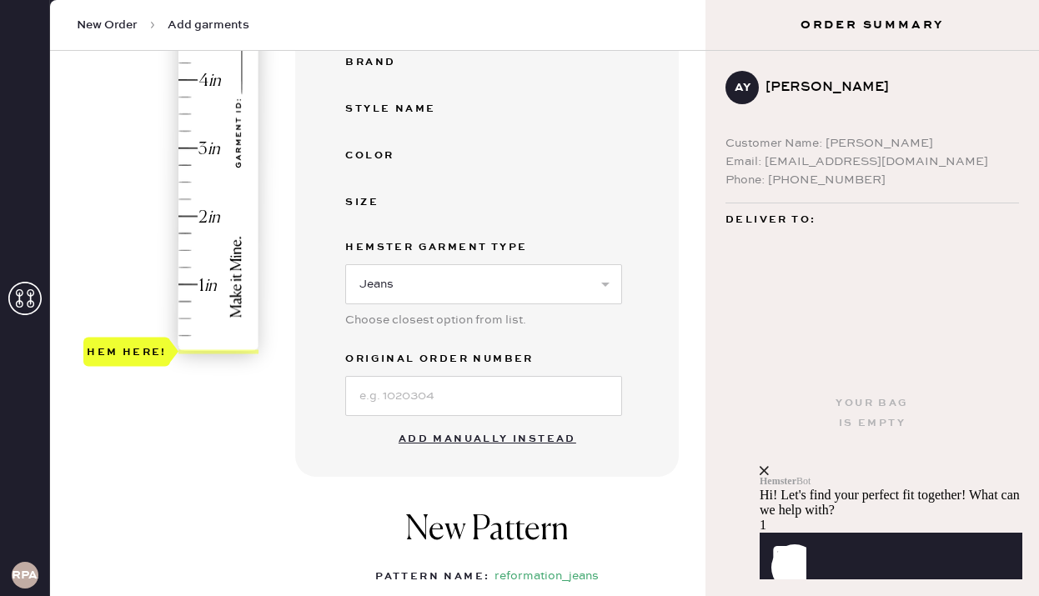
scroll to position [355, 0]
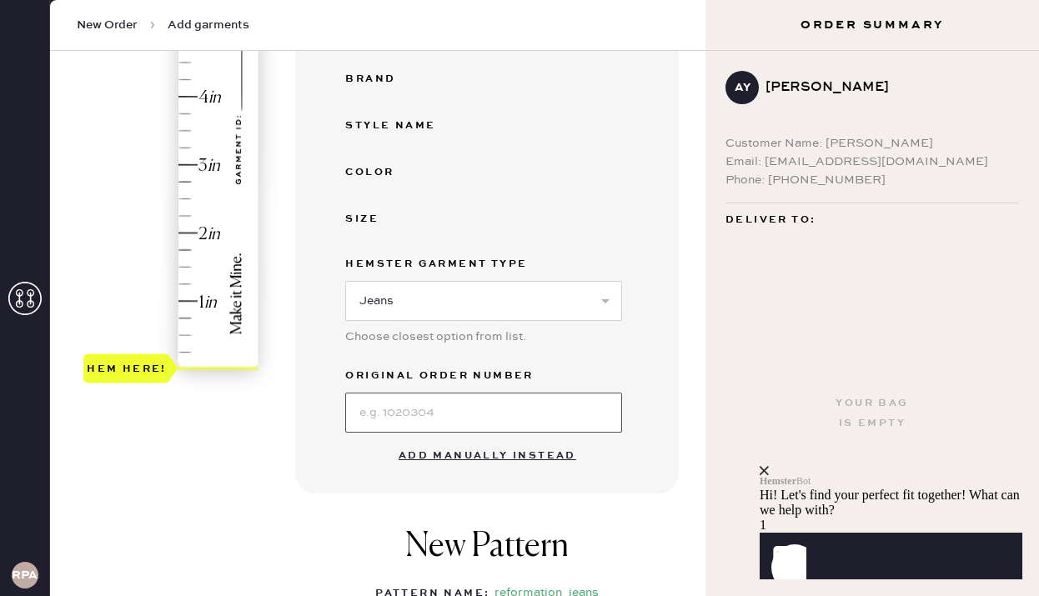
click at [419, 411] on input at bounding box center [483, 413] width 277 height 40
click at [419, 458] on button "Add manually instead" at bounding box center [488, 456] width 198 height 33
select select "2"
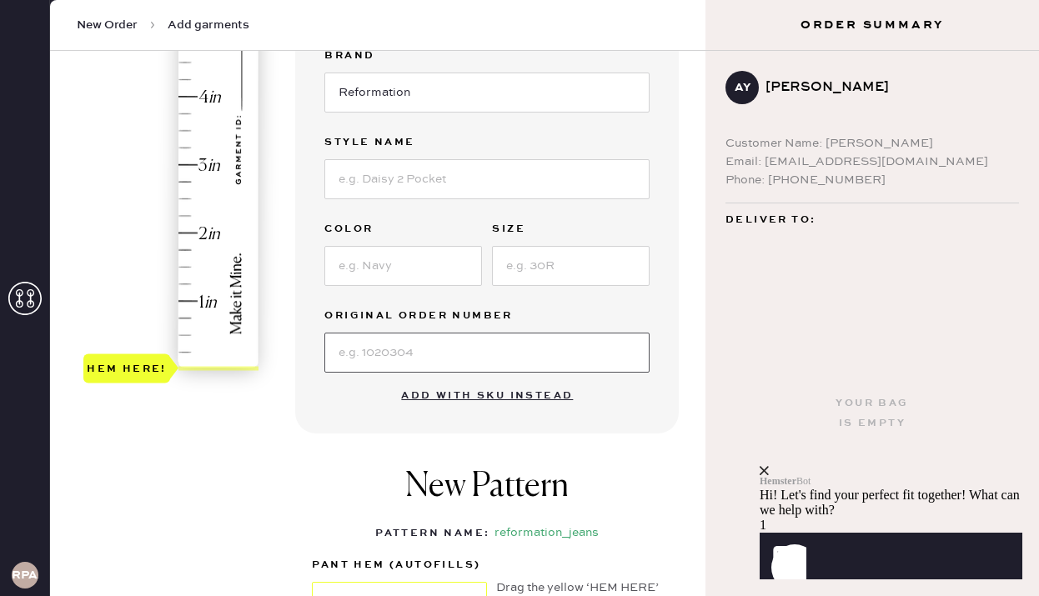
click at [415, 349] on input at bounding box center [486, 353] width 325 height 40
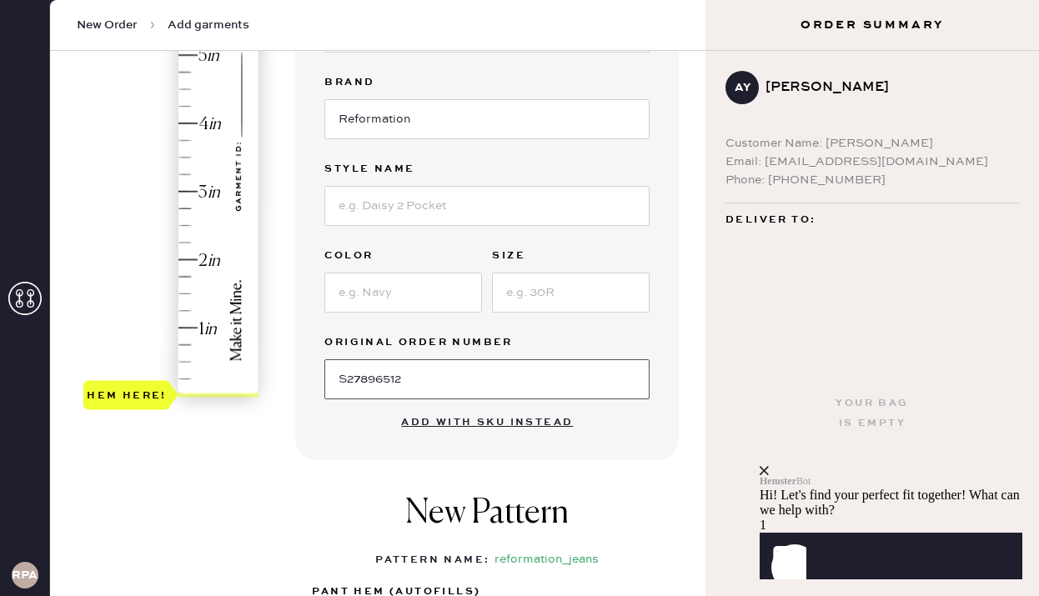
type input "S27896512"
click at [396, 307] on input at bounding box center [403, 293] width 158 height 40
type input "colorado"
click at [598, 289] on input at bounding box center [571, 293] width 158 height 40
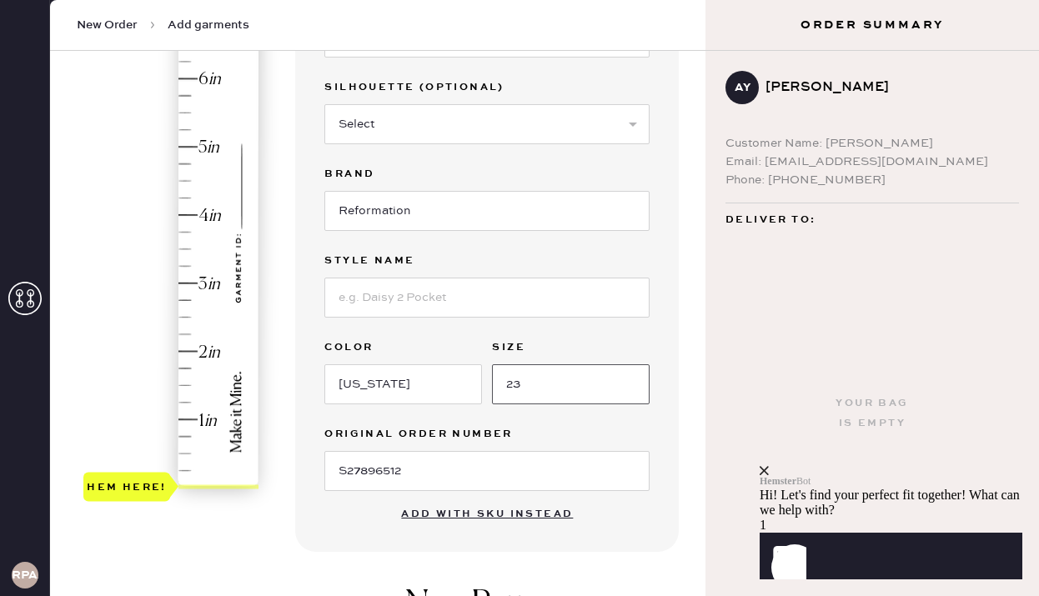
scroll to position [235, 0]
type input "23"
click at [405, 301] on input at bounding box center [486, 299] width 325 height 40
type input "Cary Low Rise Slouchy Wide Legs Jeans"
click at [387, 128] on select "Select Shorts Cropped Flare Boot Cut Straight Skinny Other" at bounding box center [486, 125] width 325 height 40
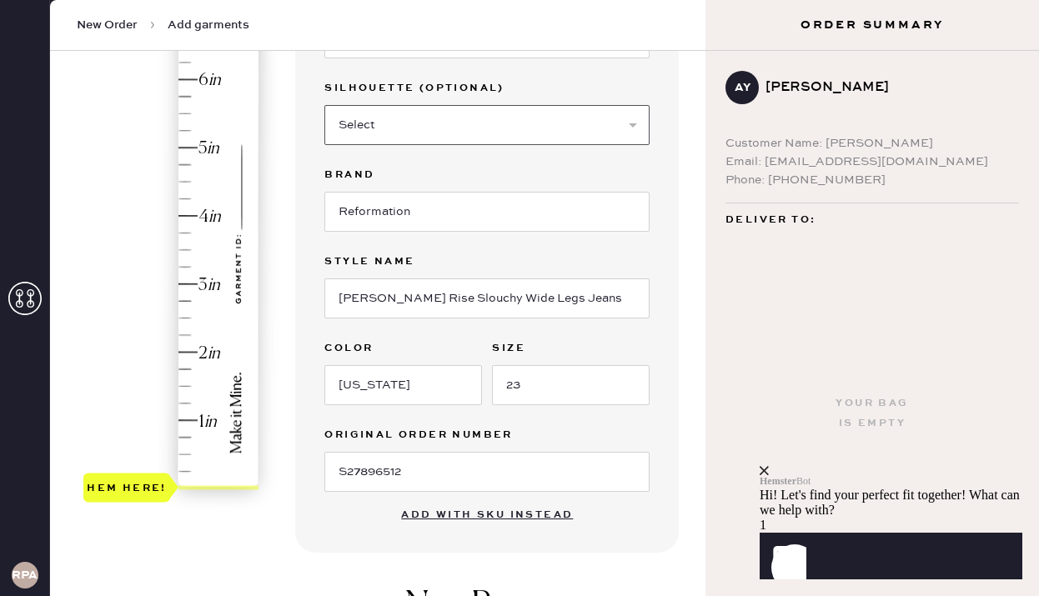
select select "other"
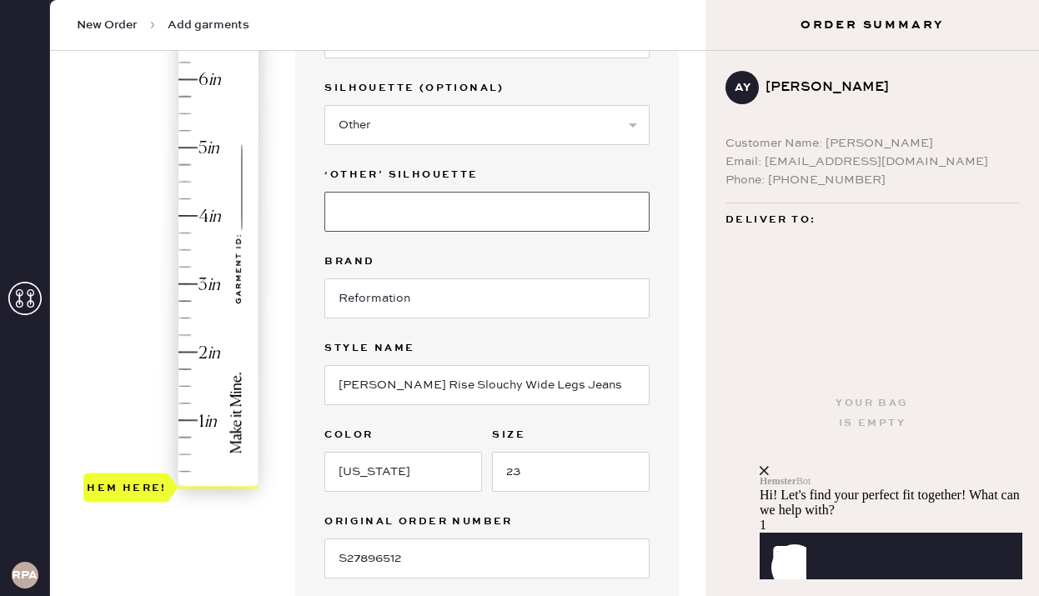
click at [385, 214] on input at bounding box center [486, 212] width 325 height 40
type input "Slouchy Wide"
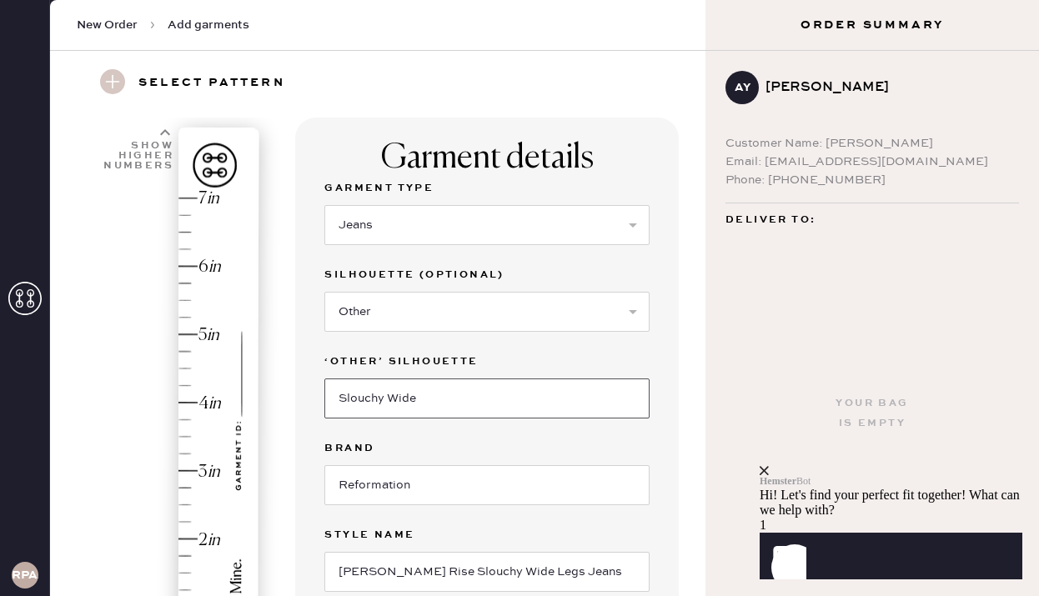
scroll to position [233, 0]
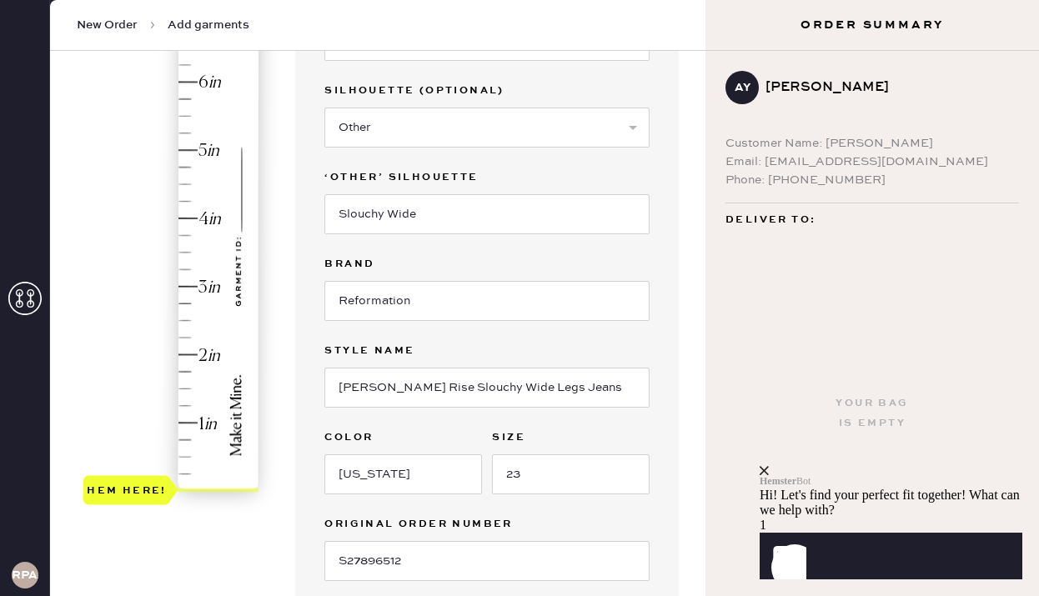
type input "4"
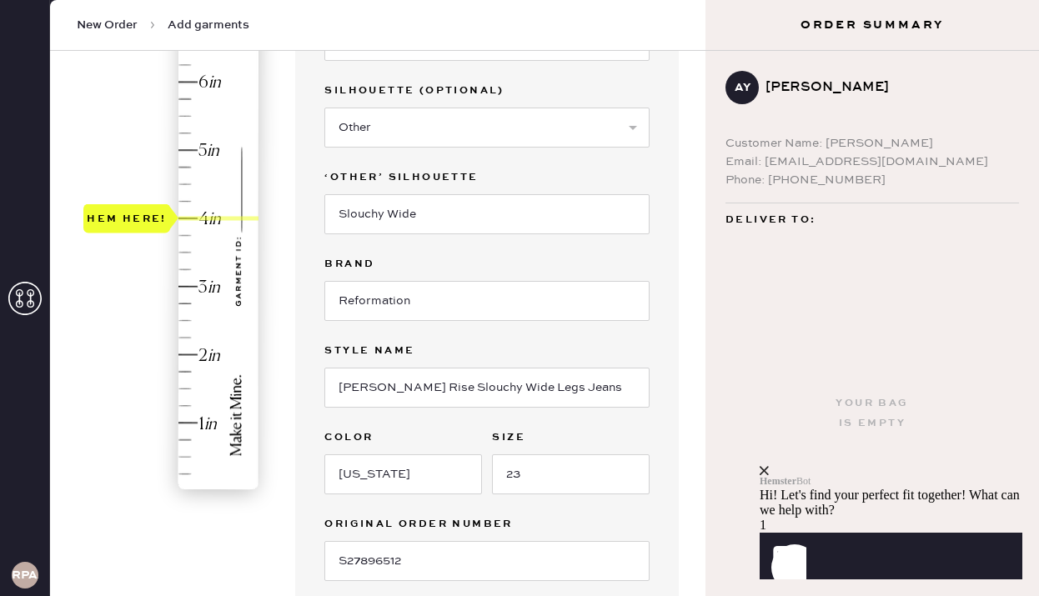
click at [199, 218] on div "Hem here!" at bounding box center [172, 253] width 178 height 492
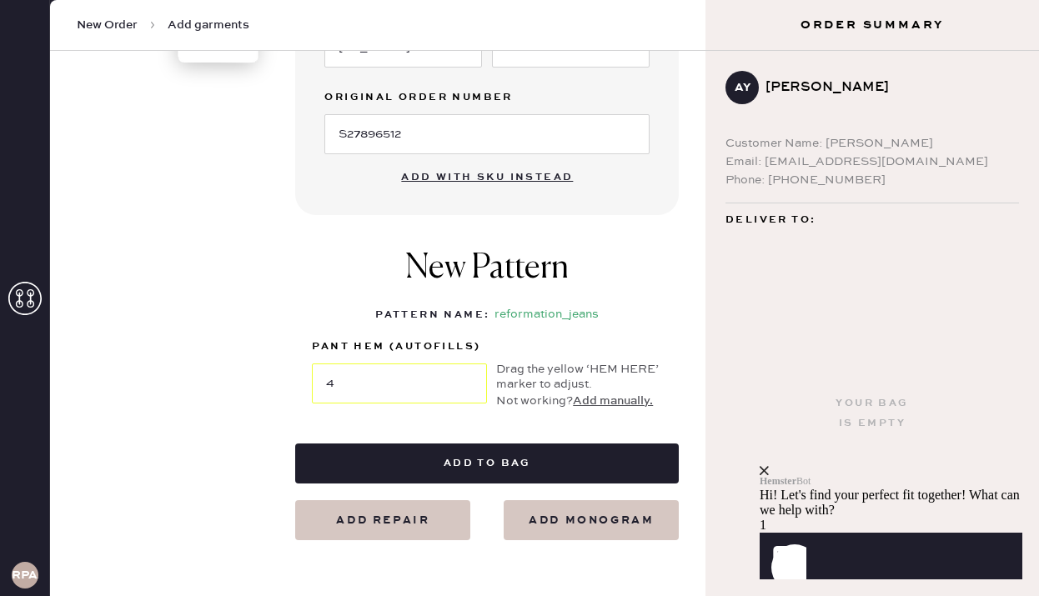
scroll to position [679, 0]
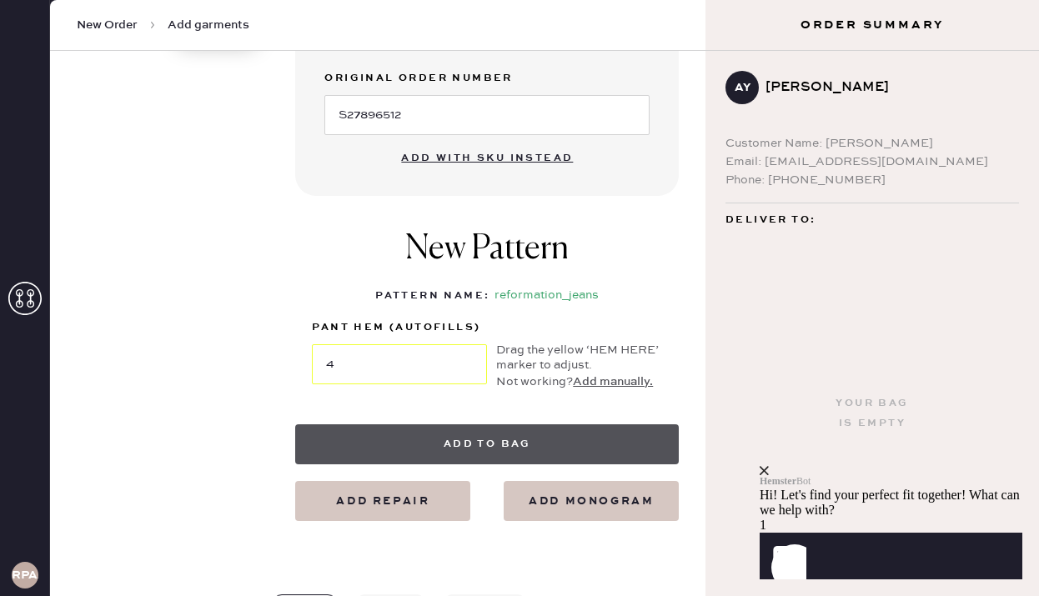
click at [467, 446] on button "Add to bag" at bounding box center [487, 445] width 384 height 40
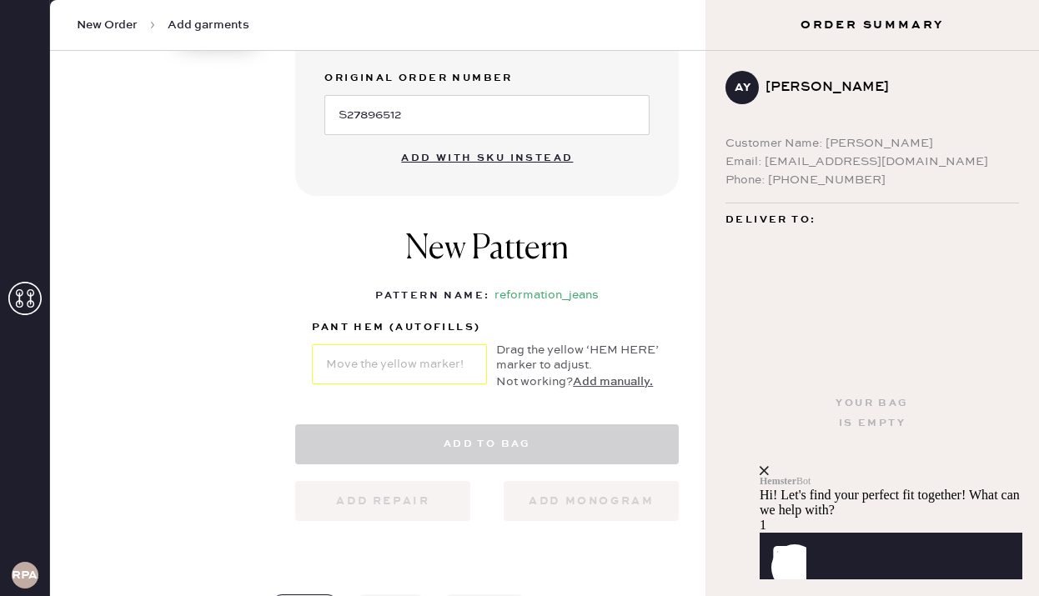
select select "2"
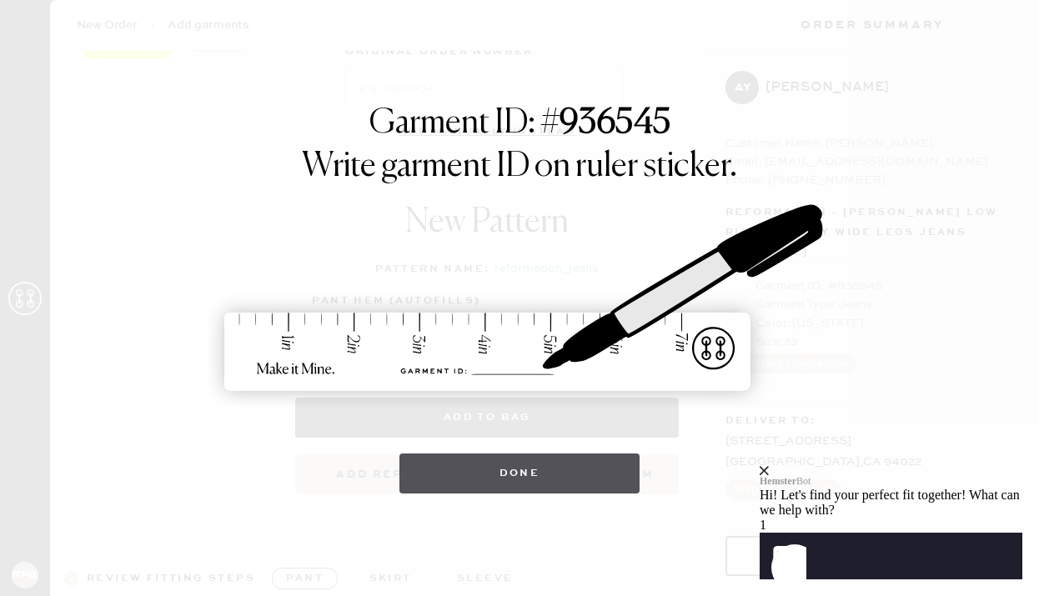
click at [495, 480] on button "Done" at bounding box center [520, 474] width 241 height 40
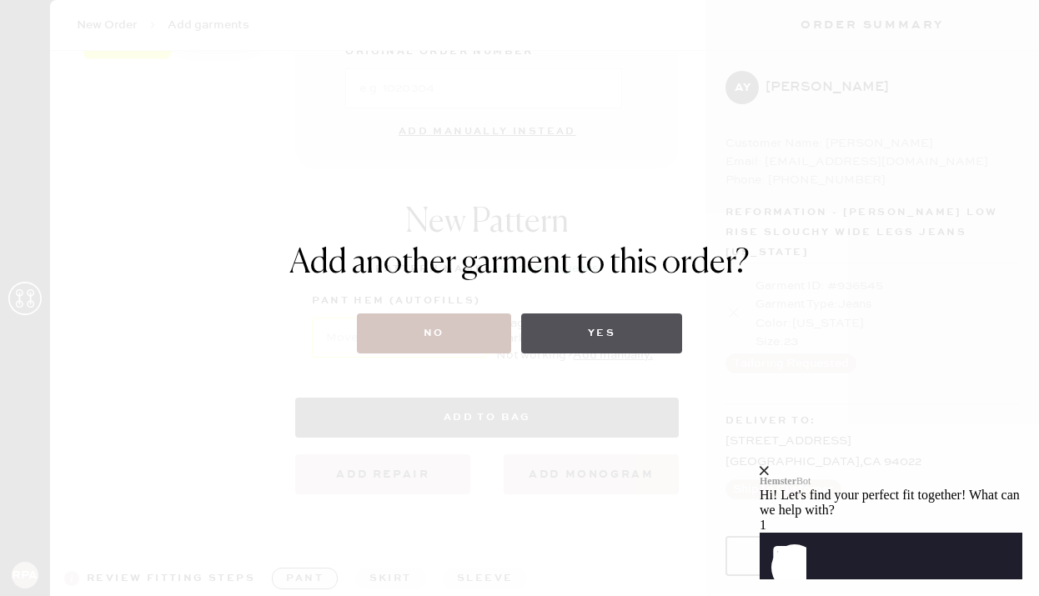
click at [597, 329] on button "Yes" at bounding box center [601, 334] width 161 height 40
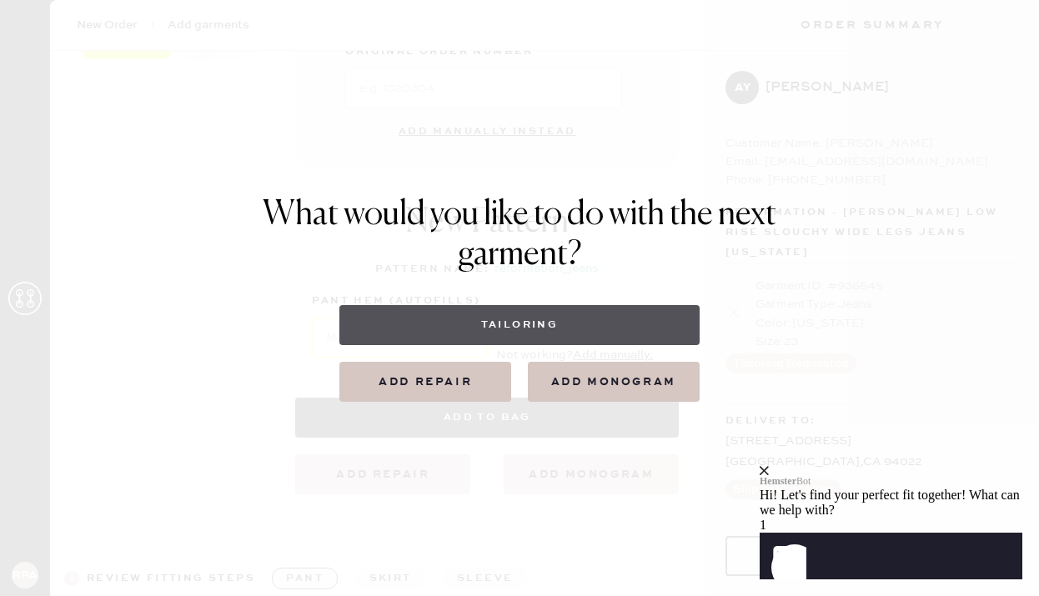
click at [523, 319] on button "Tailoring" at bounding box center [519, 325] width 360 height 40
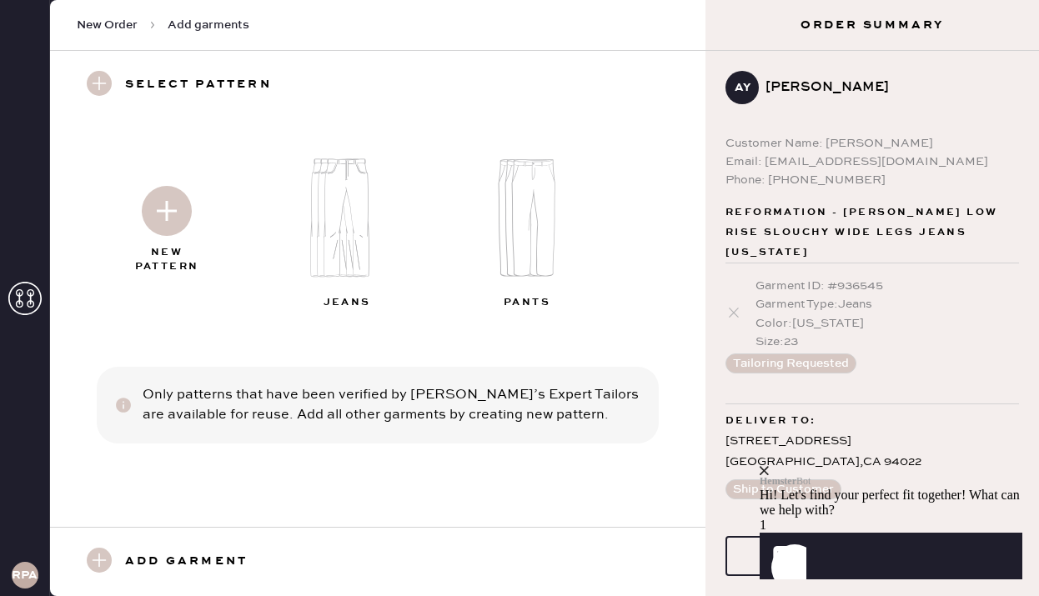
click at [518, 235] on img at bounding box center [534, 218] width 180 height 144
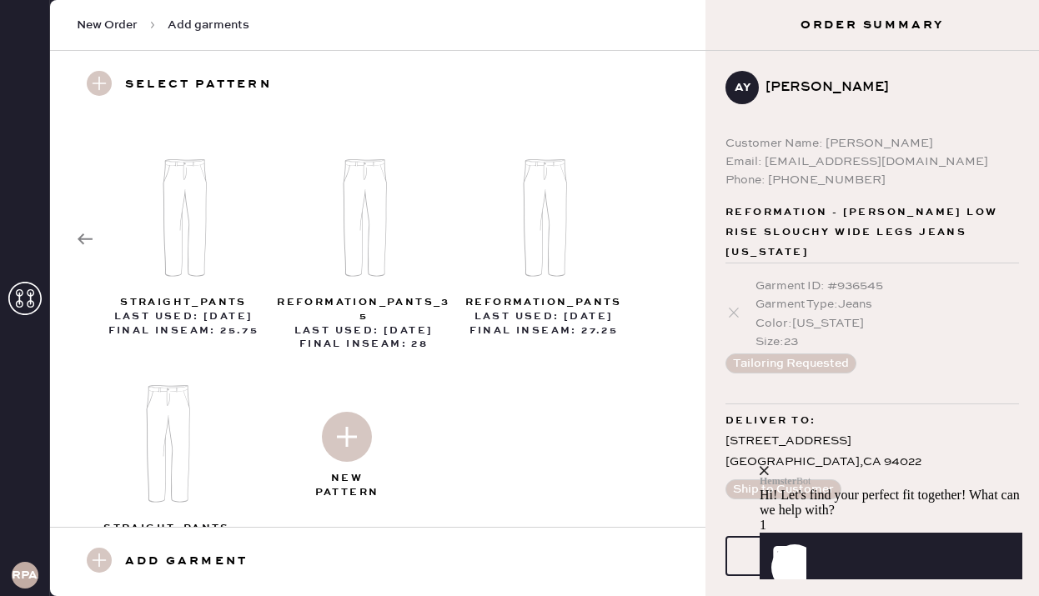
click at [343, 459] on img at bounding box center [347, 437] width 50 height 50
select select "4"
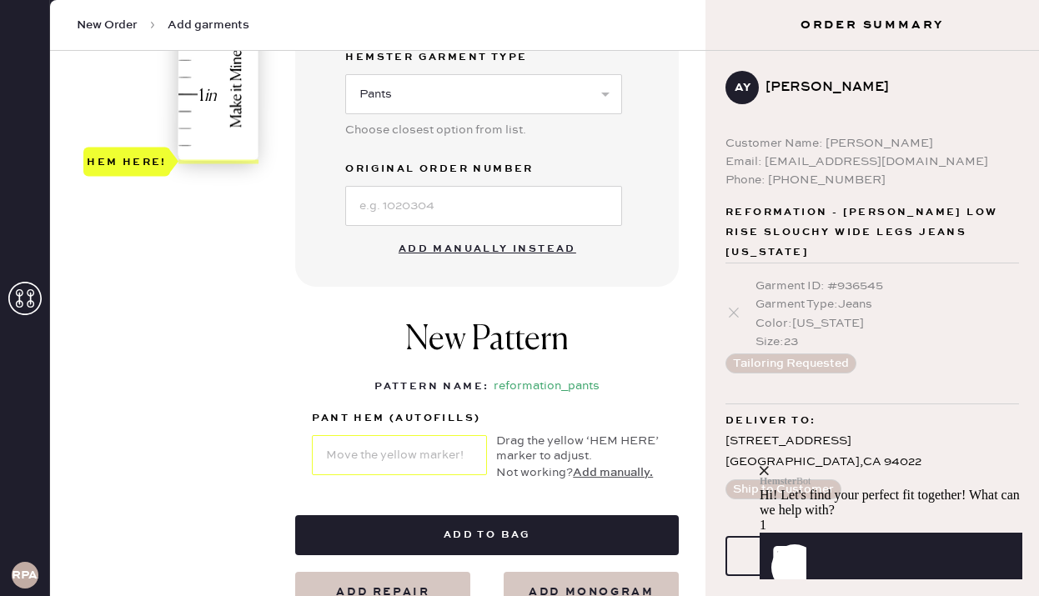
scroll to position [605, 0]
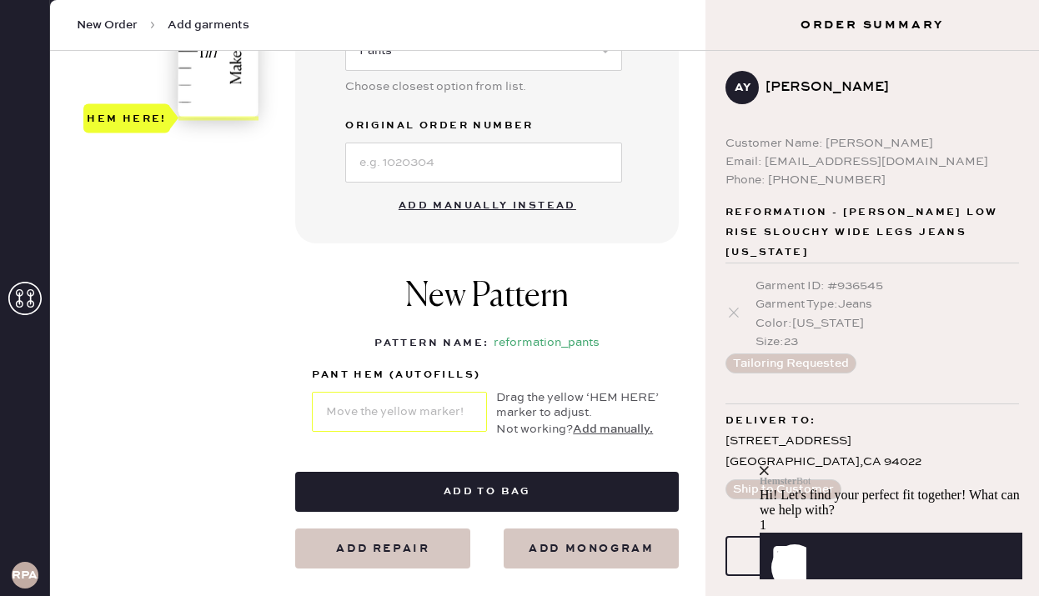
click at [504, 203] on button "Add manually instead" at bounding box center [488, 205] width 198 height 33
select select "4"
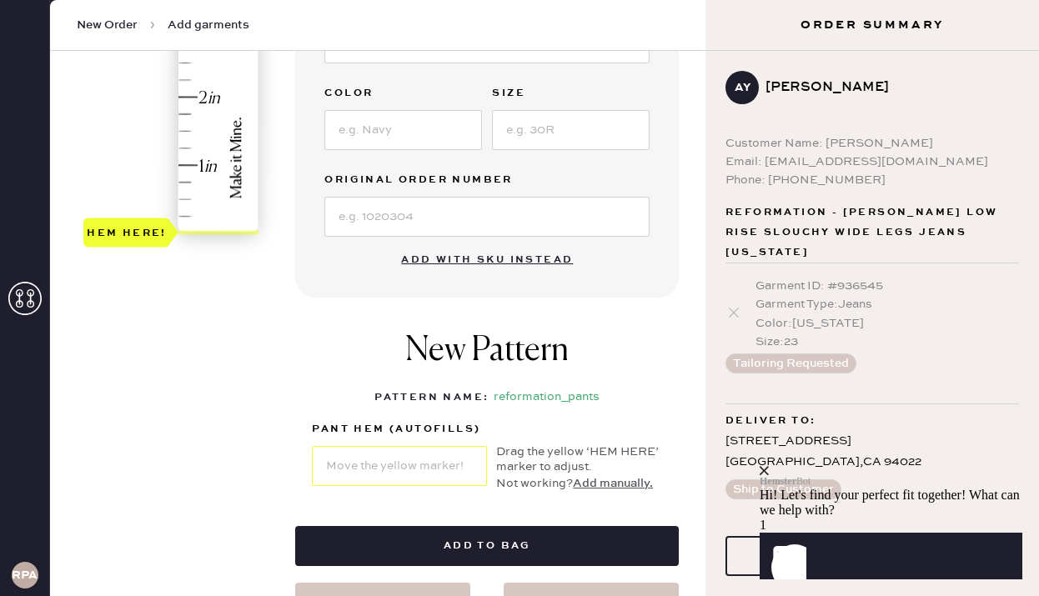
scroll to position [541, 0]
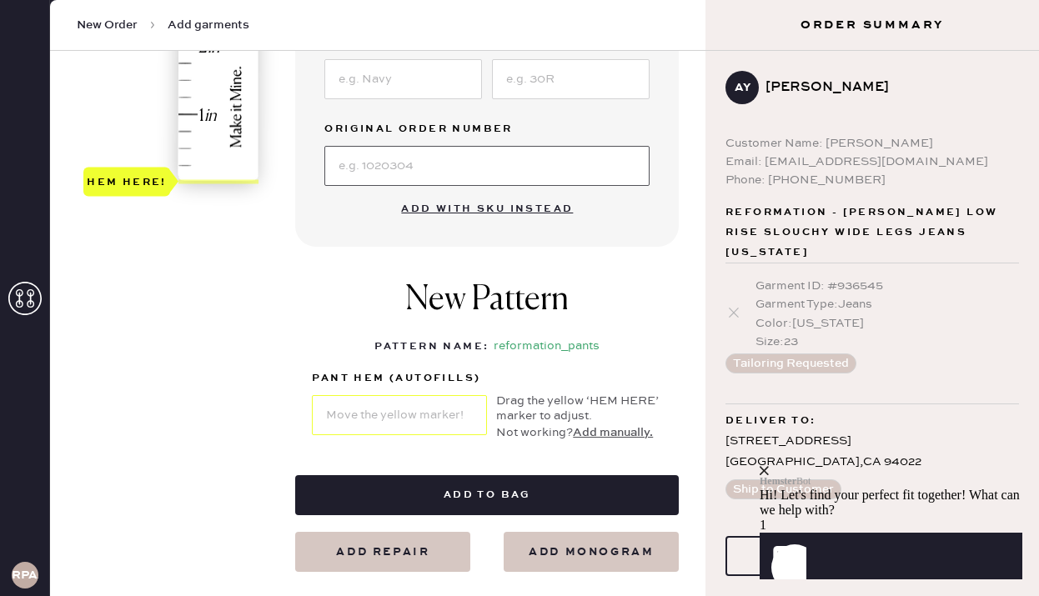
click at [370, 170] on input at bounding box center [486, 166] width 325 height 40
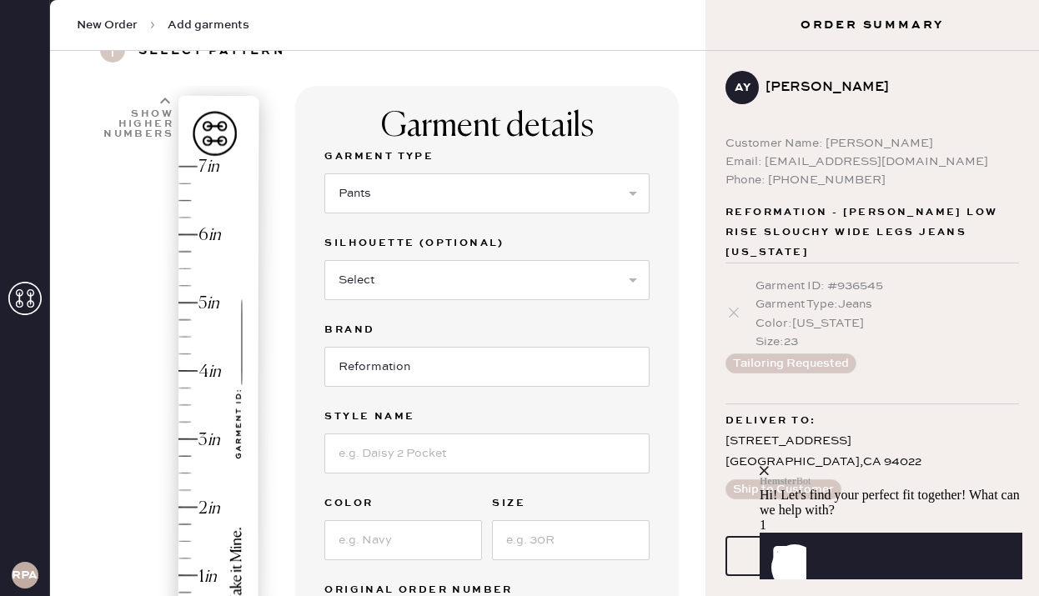
scroll to position [0, 0]
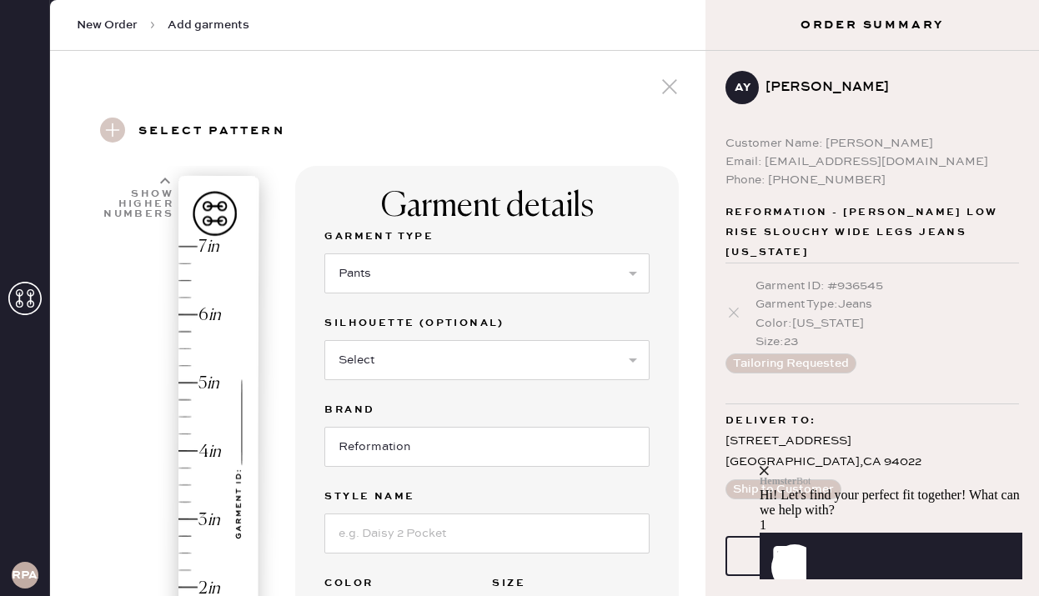
type input "S25860350"
click at [361, 364] on select "Select Joggers Shorts Cropped Flare Boot Cut Straight Skinny Other" at bounding box center [486, 360] width 325 height 40
select select "11"
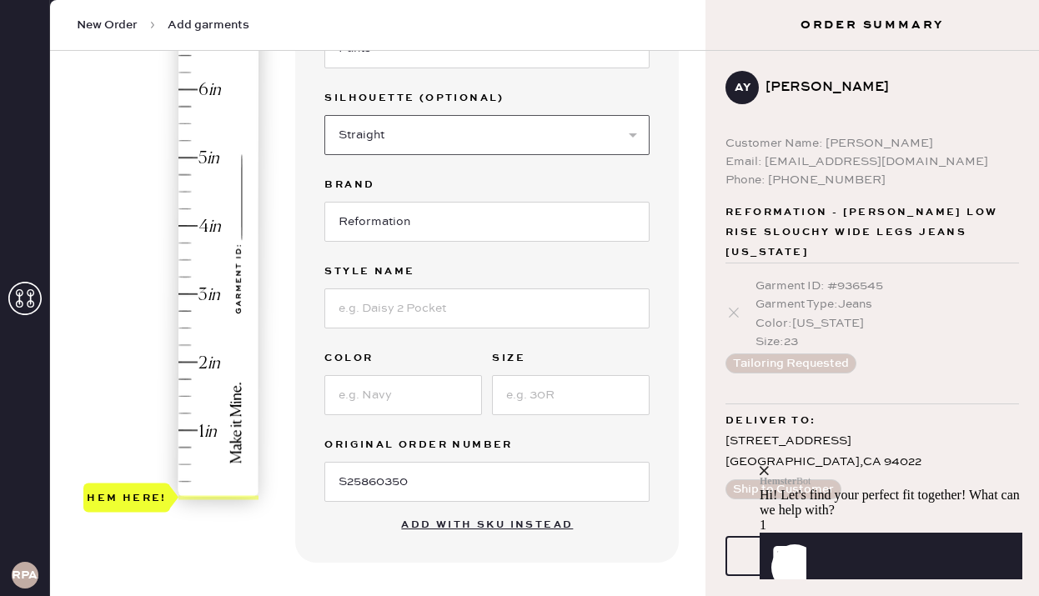
scroll to position [259, 0]
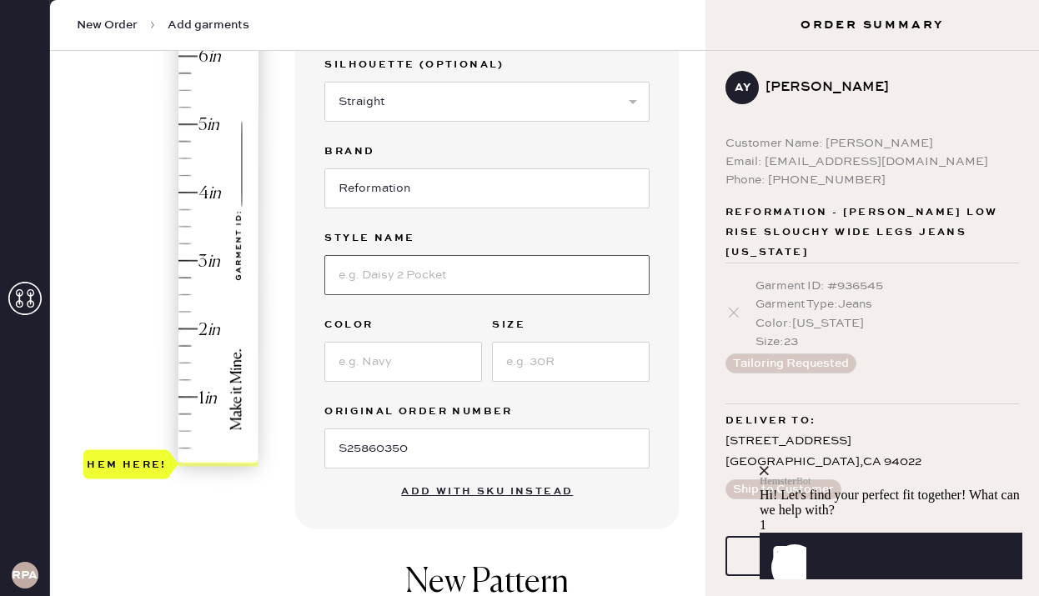
click at [385, 276] on input at bounding box center [486, 275] width 325 height 40
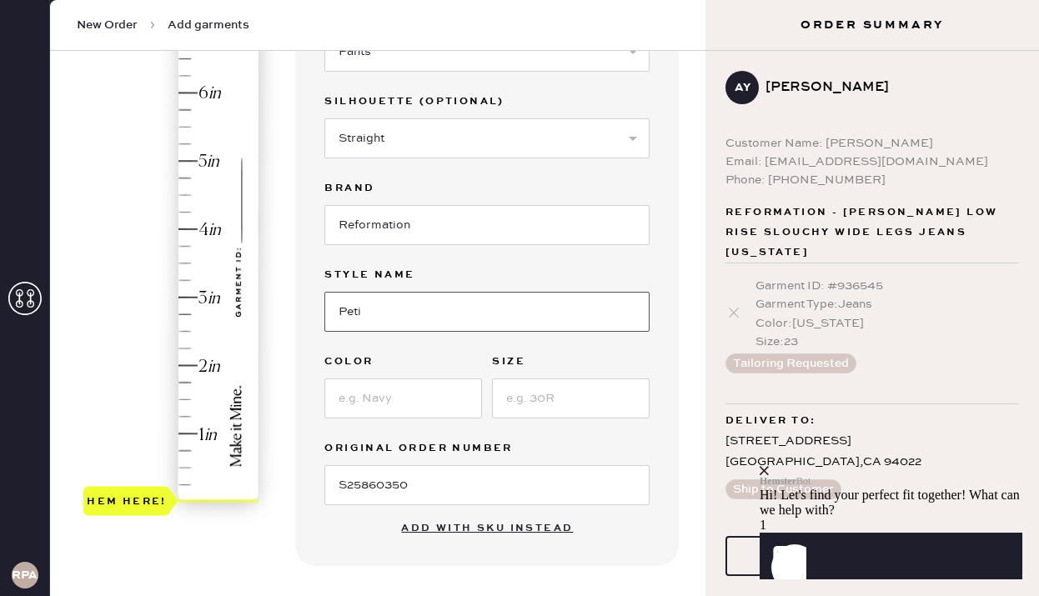
type input "Peti"
type input "5"
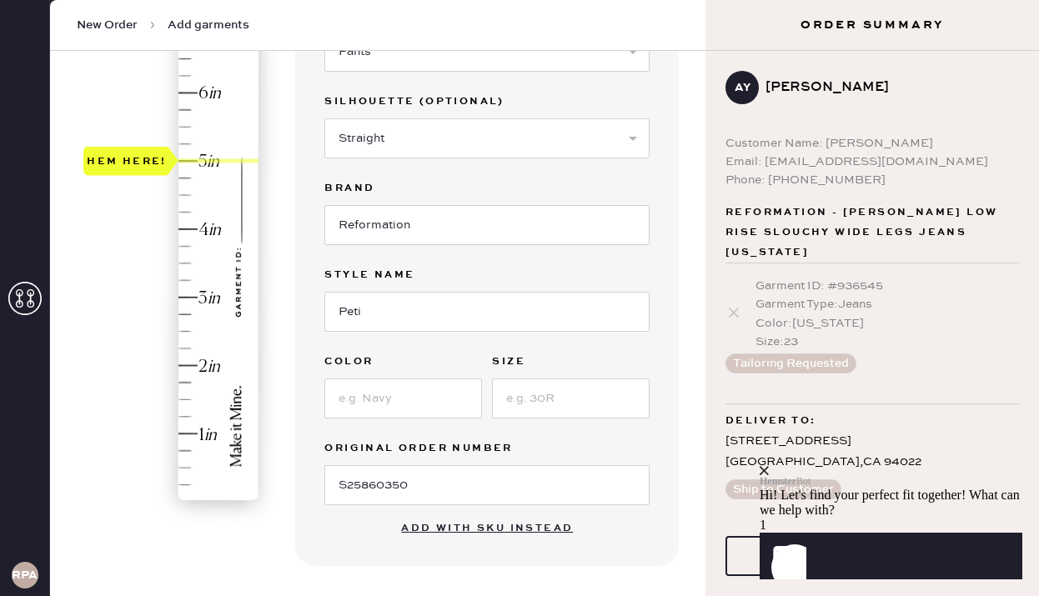
click at [194, 158] on div "Hem here!" at bounding box center [172, 264] width 178 height 492
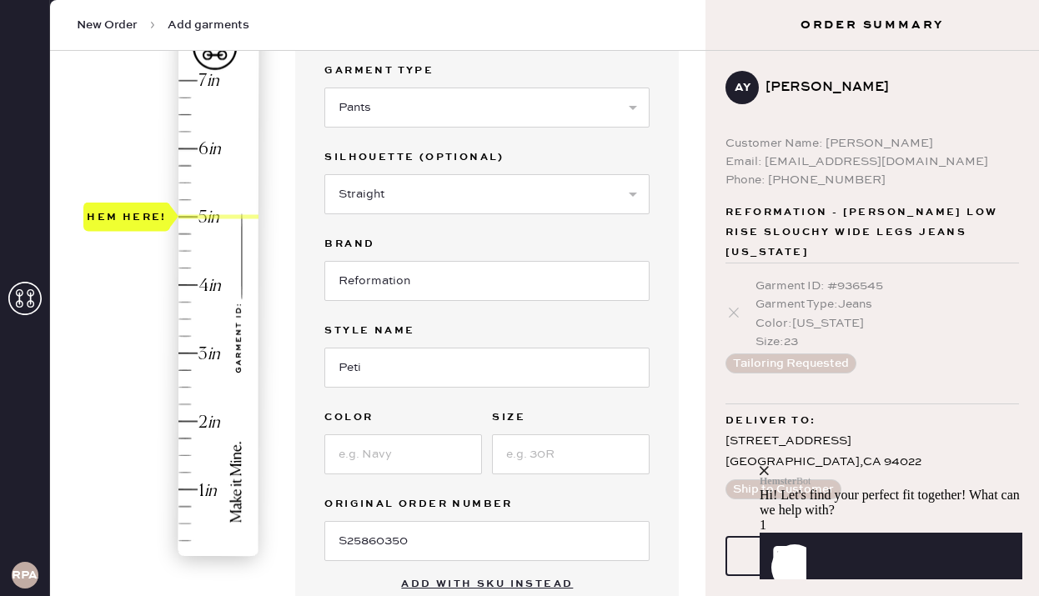
scroll to position [143, 0]
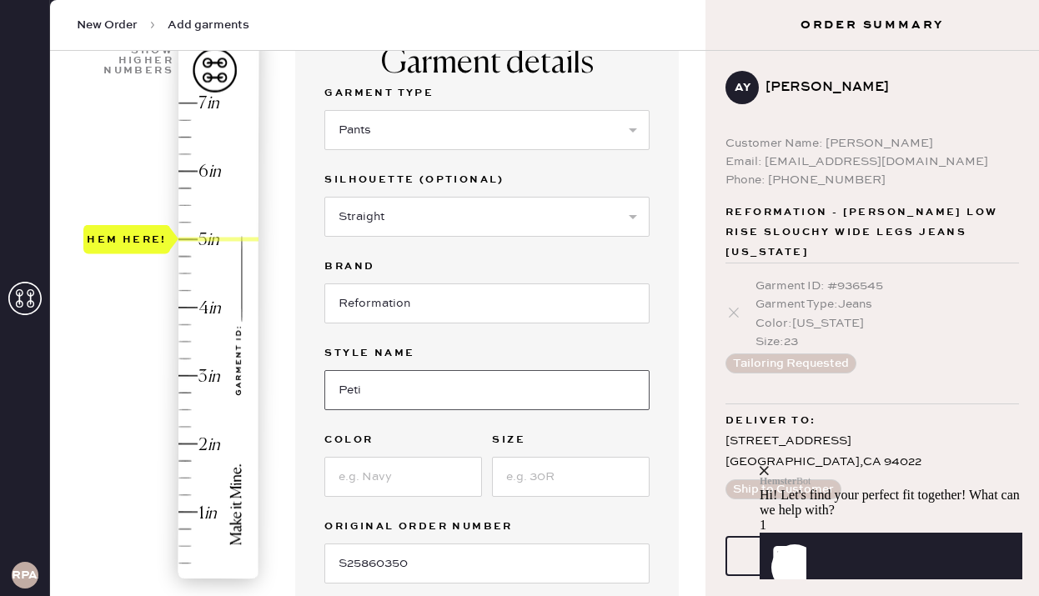
click at [401, 391] on input "Peti" at bounding box center [486, 390] width 325 height 40
type input "Petites Alex Mid Rise Pant"
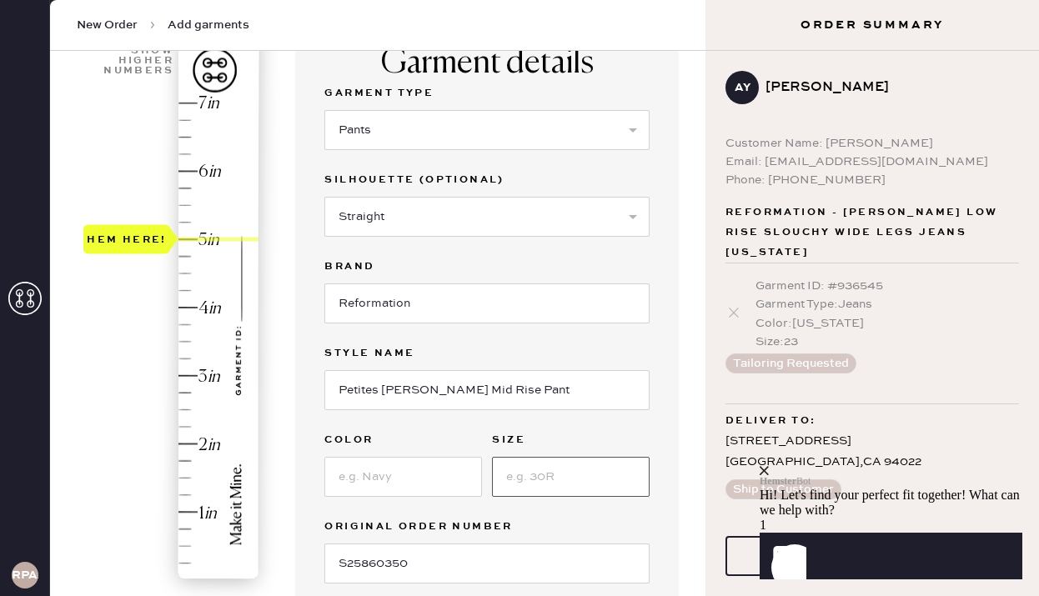
click at [556, 477] on input at bounding box center [571, 477] width 158 height 40
type input "4P"
click at [327, 471] on input at bounding box center [403, 477] width 158 height 40
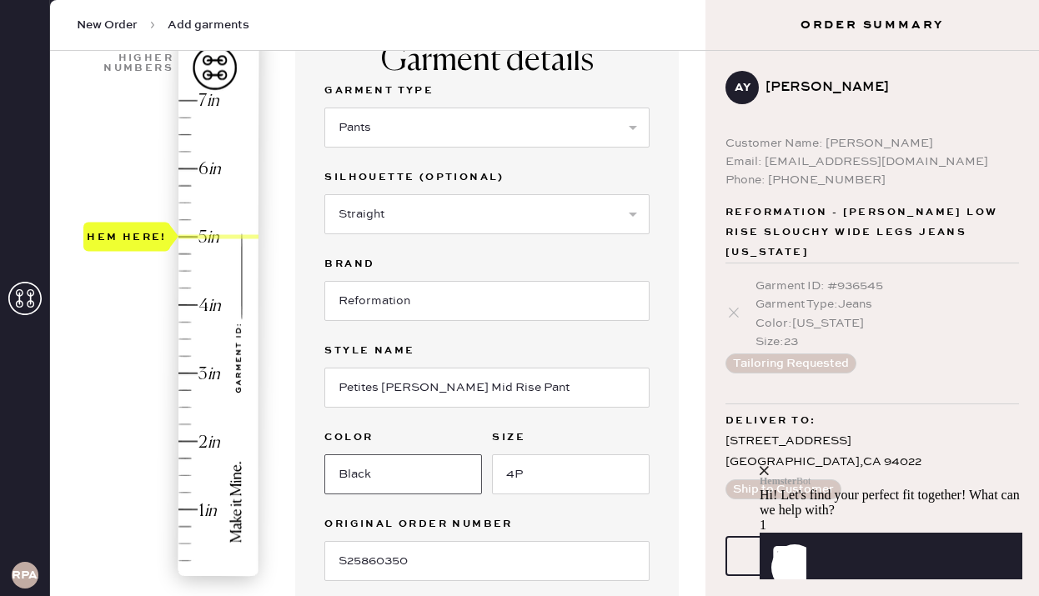
type input "Black"
click at [673, 505] on div "Garment details Garment Type Select Basic Skirt Jeans Leggings Pants Shorts Bas…" at bounding box center [487, 331] width 384 height 622
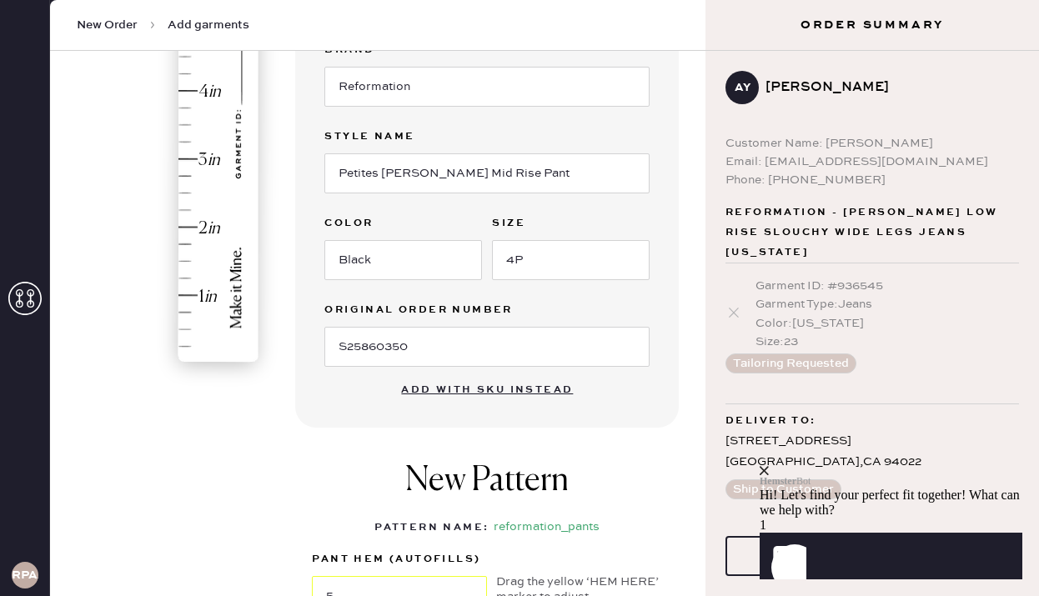
scroll to position [511, 0]
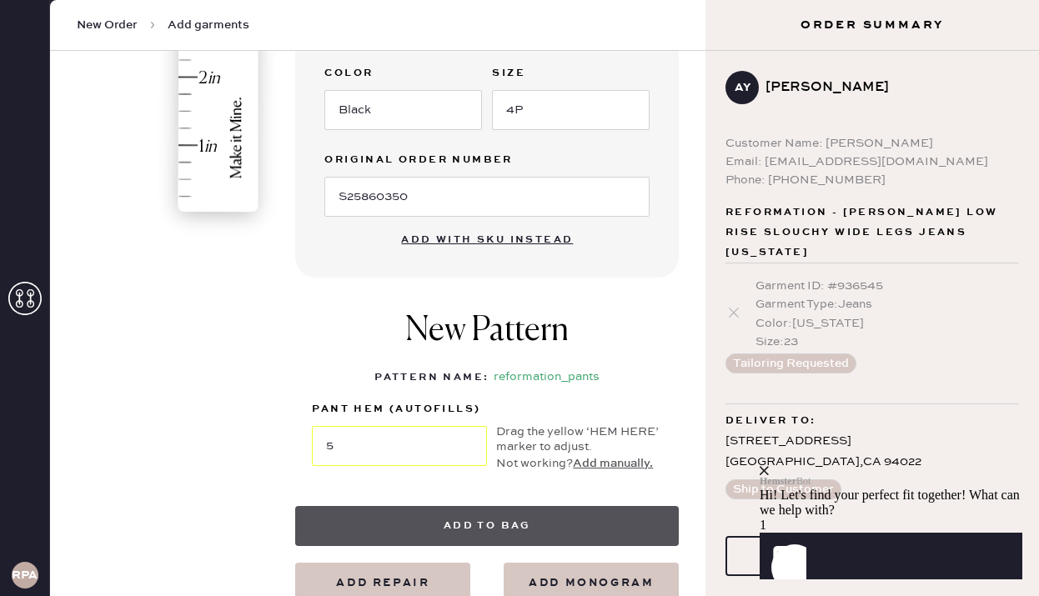
click at [548, 524] on button "Add to bag" at bounding box center [487, 526] width 384 height 40
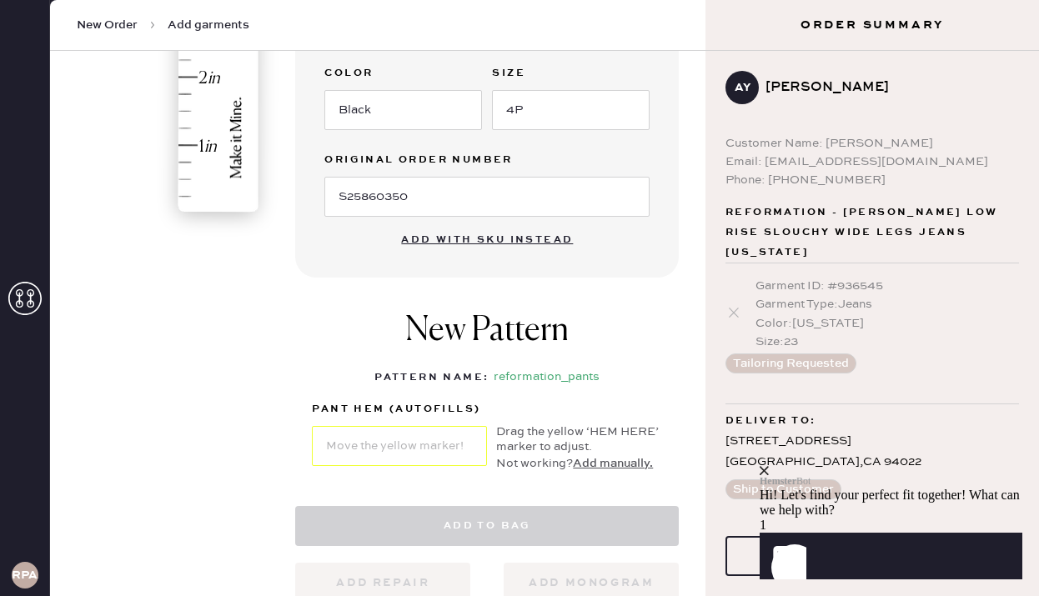
select select "4"
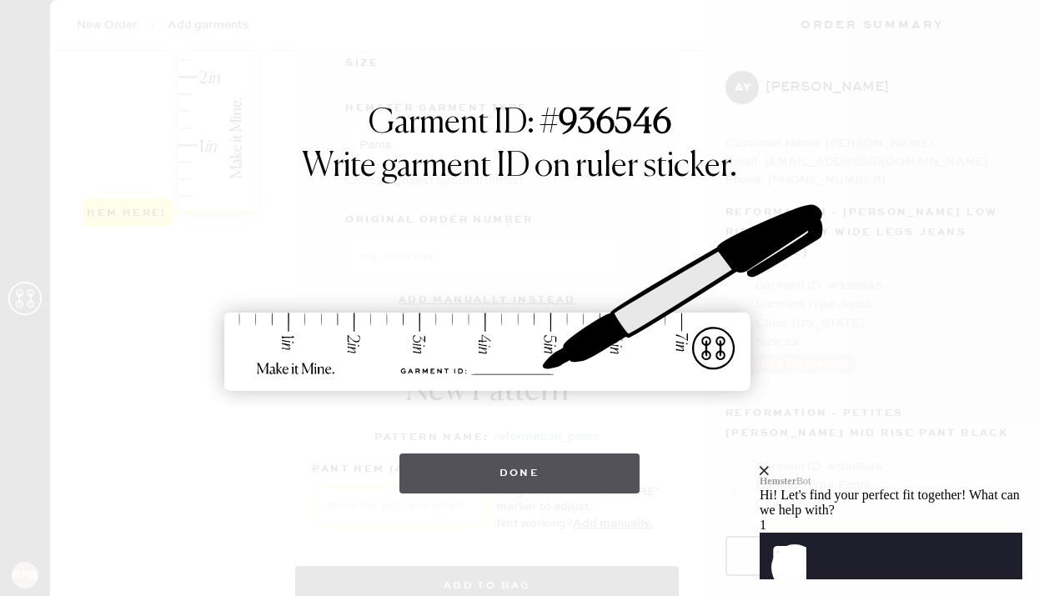
click at [557, 459] on button "Done" at bounding box center [520, 474] width 241 height 40
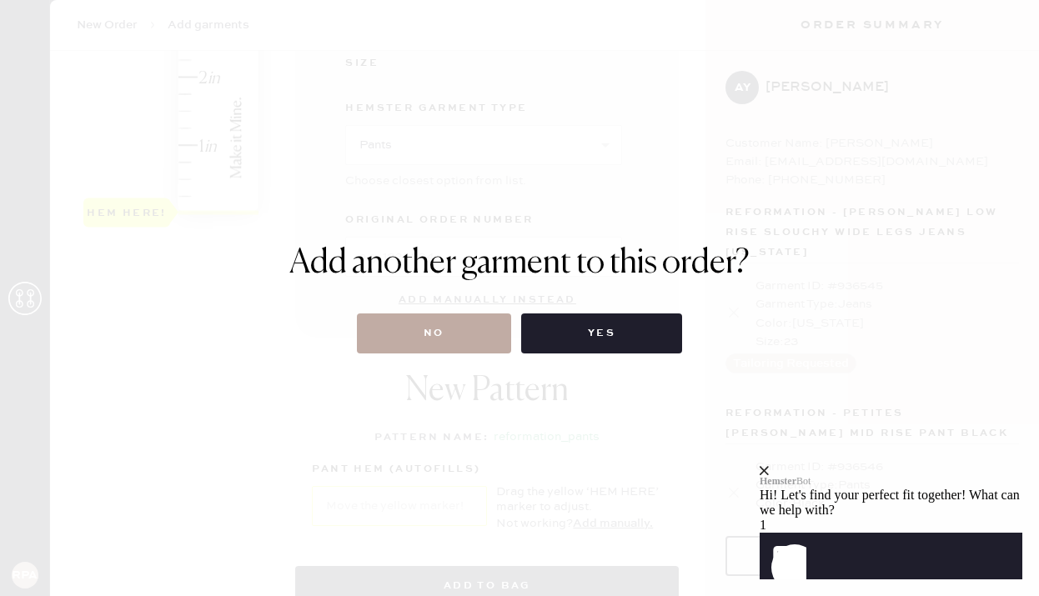
click at [475, 345] on button "No" at bounding box center [434, 334] width 154 height 40
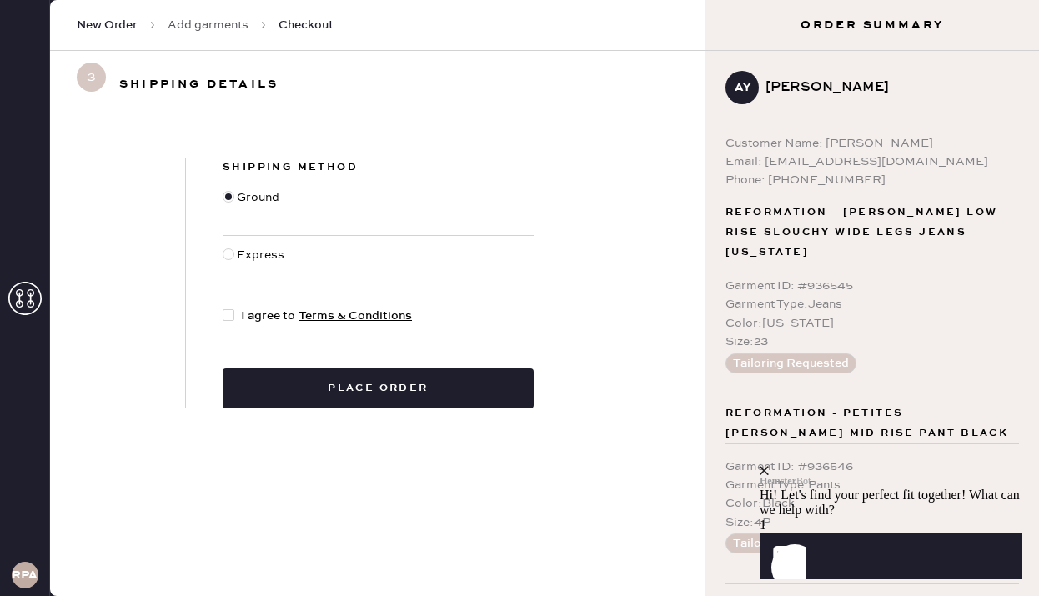
click at [236, 311] on div at bounding box center [232, 316] width 18 height 18
click at [224, 308] on input "I agree to Terms & Conditions" at bounding box center [223, 307] width 1 height 1
checkbox input "true"
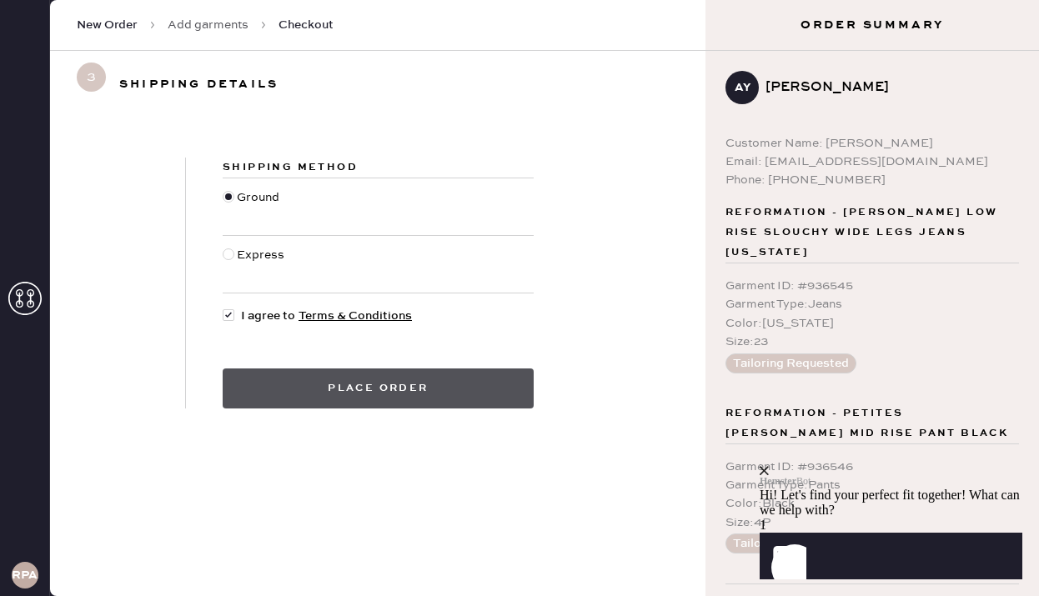
click at [290, 389] on button "Place order" at bounding box center [378, 389] width 311 height 40
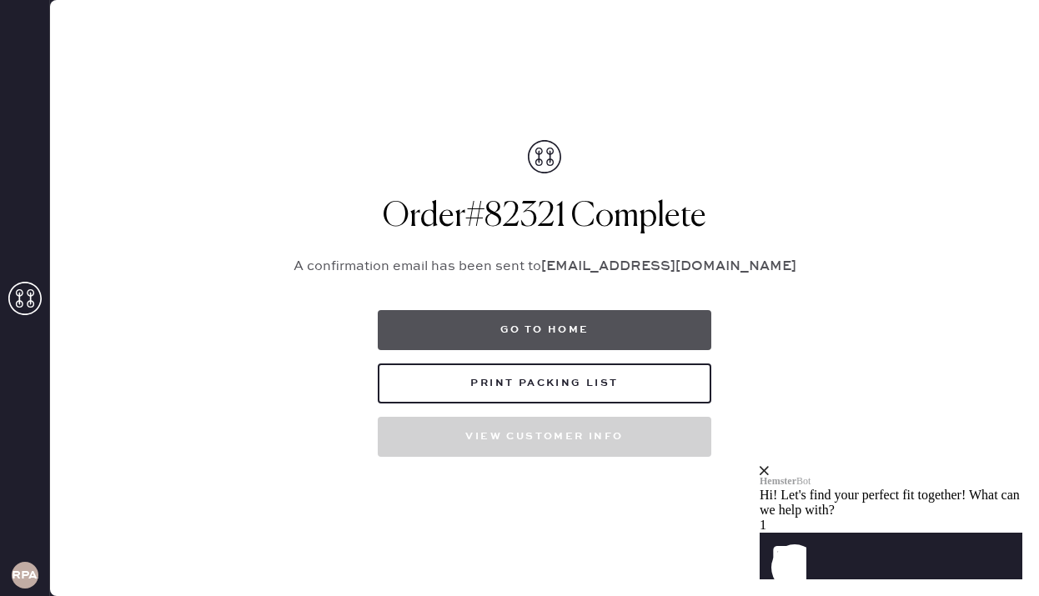
click at [528, 329] on button "Go to home" at bounding box center [545, 330] width 334 height 40
